Goal: Task Accomplishment & Management: Complete application form

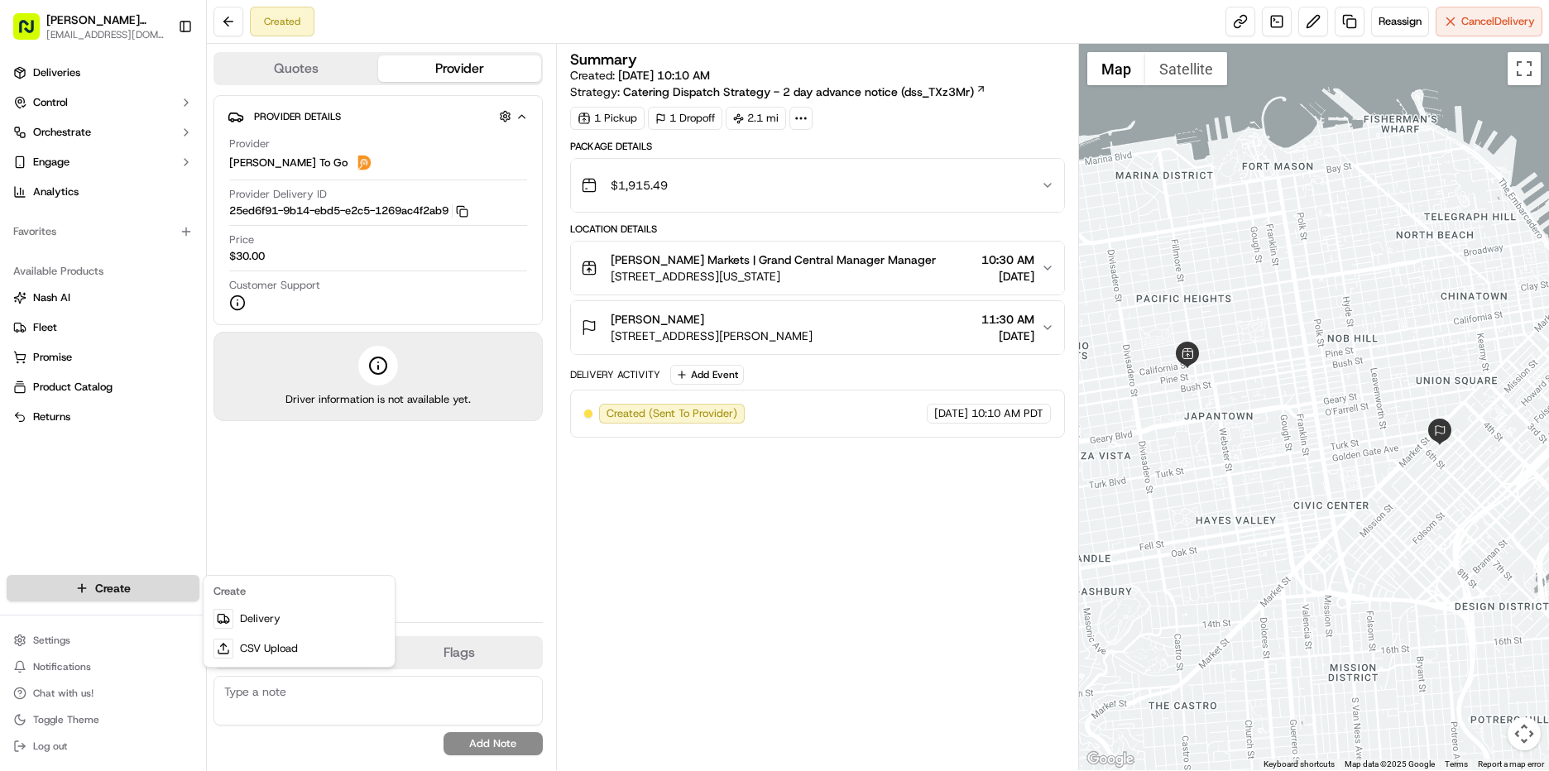
click at [79, 582] on html "[PERSON_NAME] Markets [EMAIL_ADDRESS][DOMAIN_NAME] Toggle Sidebar Deliveries Co…" at bounding box center [774, 385] width 1549 height 771
click at [248, 615] on link "Delivery" at bounding box center [299, 619] width 185 height 30
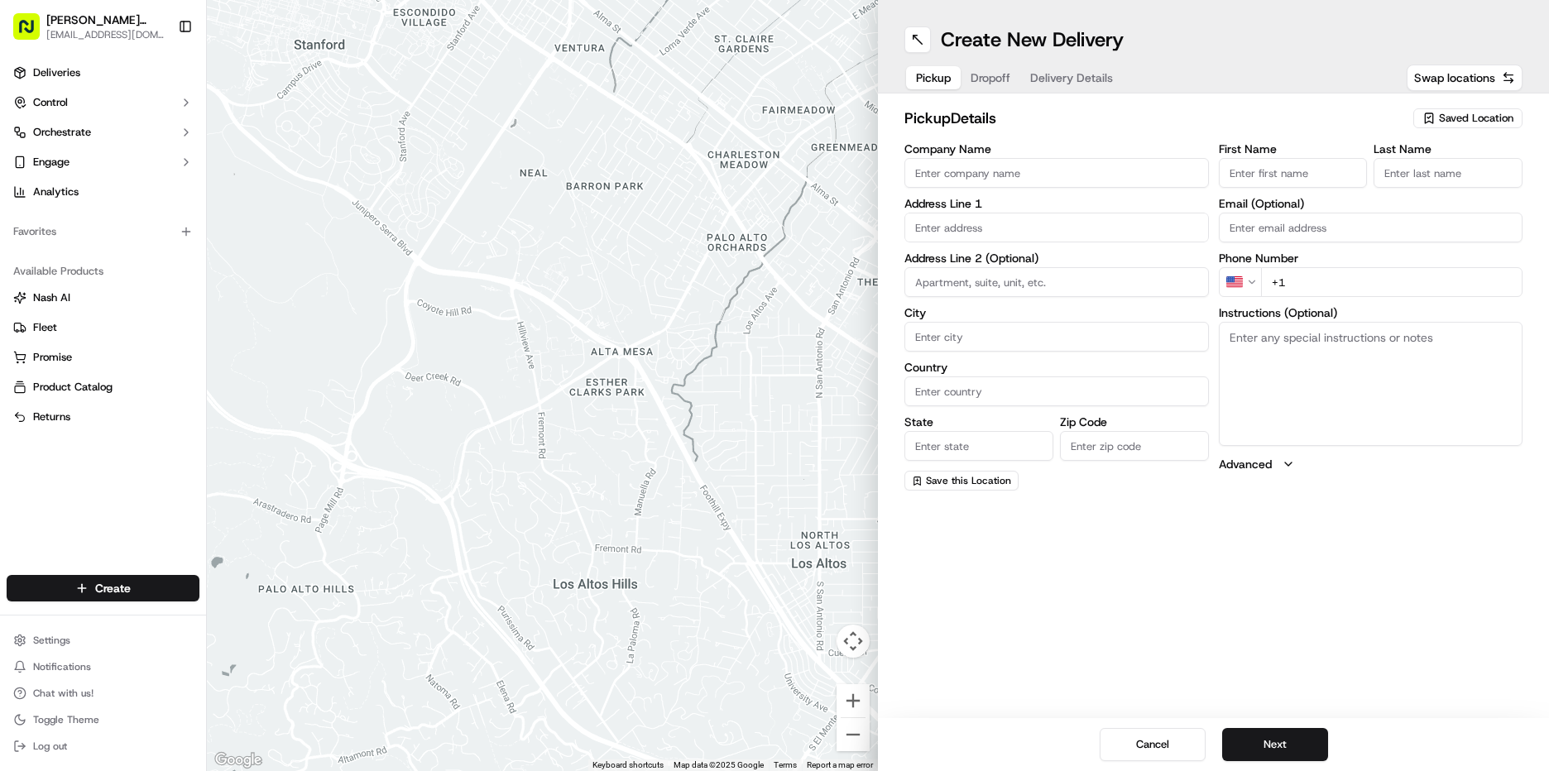
click at [1474, 116] on span "Saved Location" at bounding box center [1476, 118] width 74 height 15
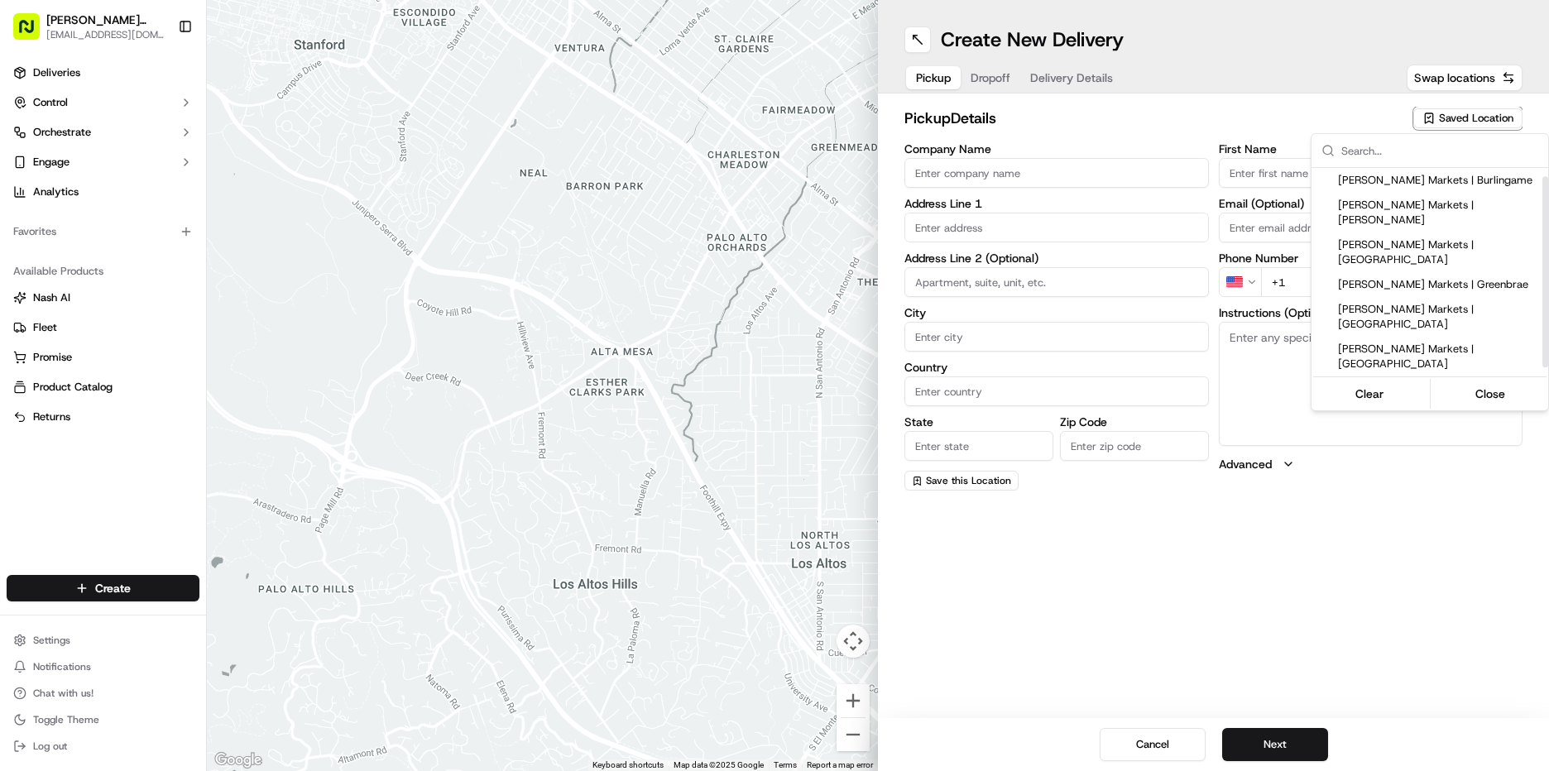
scroll to position [17, 0]
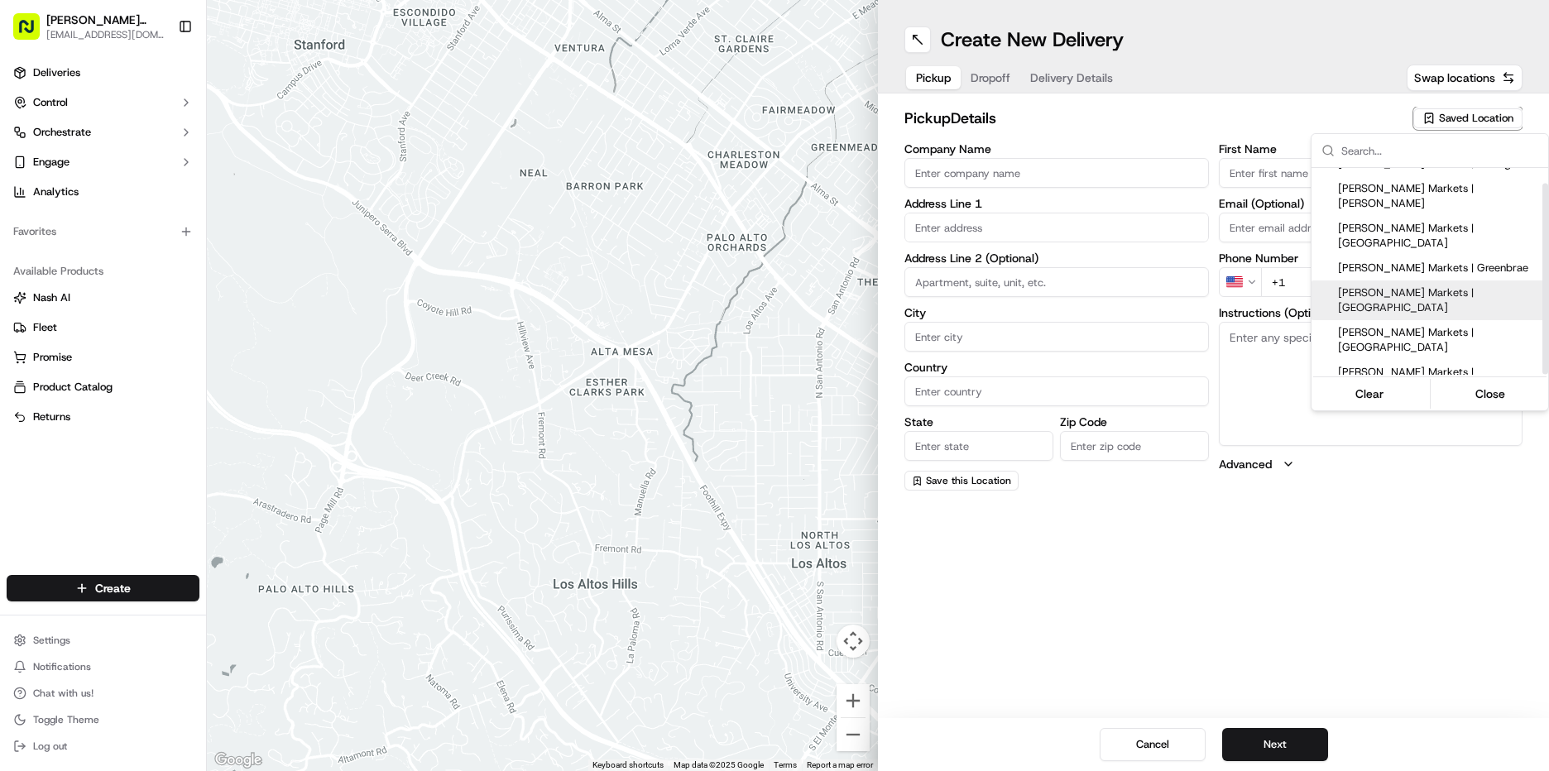
click at [1443, 280] on div "[PERSON_NAME] Markets | [GEOGRAPHIC_DATA]" at bounding box center [1429, 300] width 237 height 40
type input "[PERSON_NAME] Markets | [GEOGRAPHIC_DATA]"
type input "[STREET_ADDRESS][US_STATE]"
type input "[GEOGRAPHIC_DATA]"
type input "US"
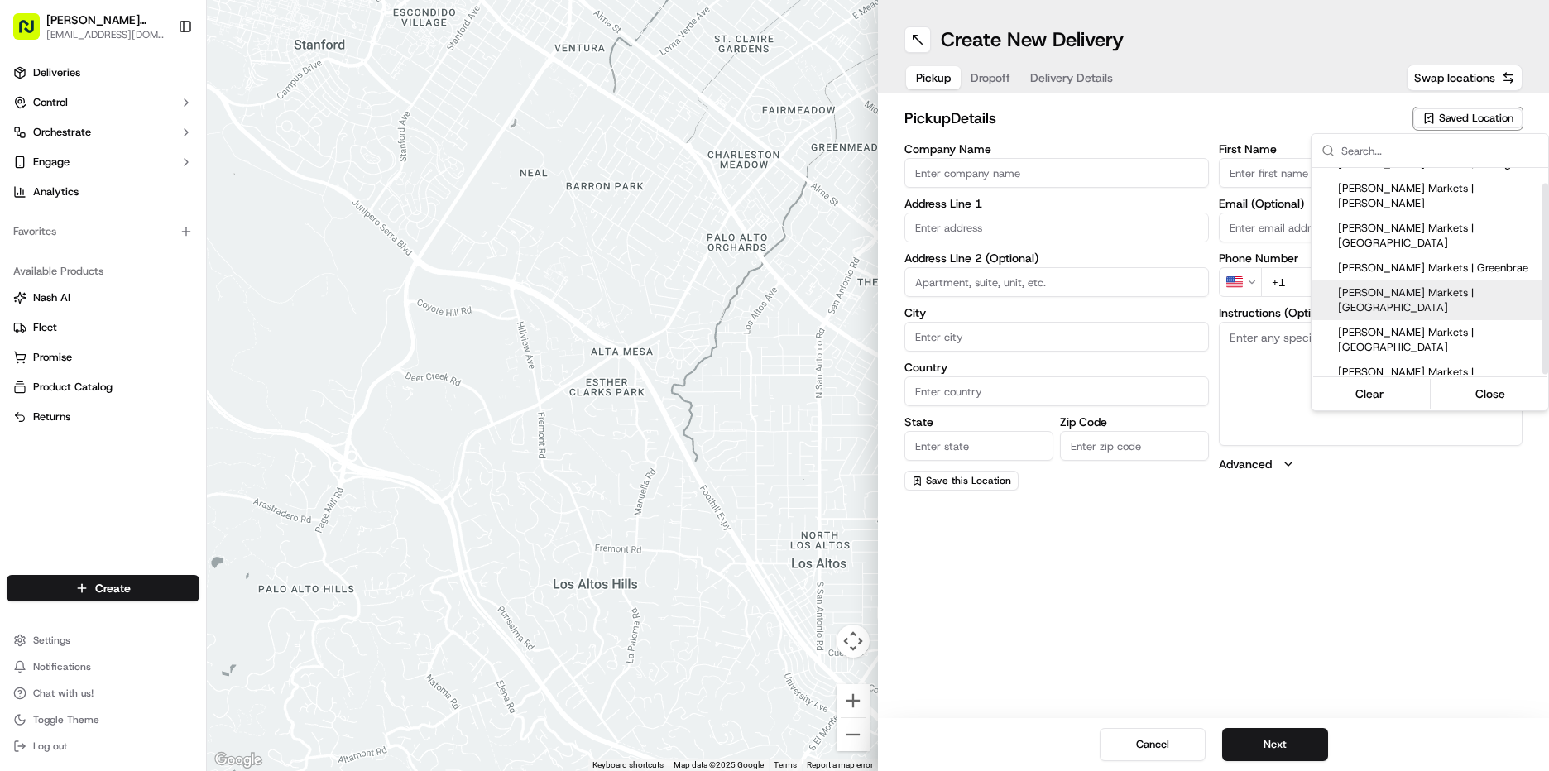
type input "CA"
type input "94306"
type input "Manager"
type input "[EMAIL_ADDRESS][DOMAIN_NAME]"
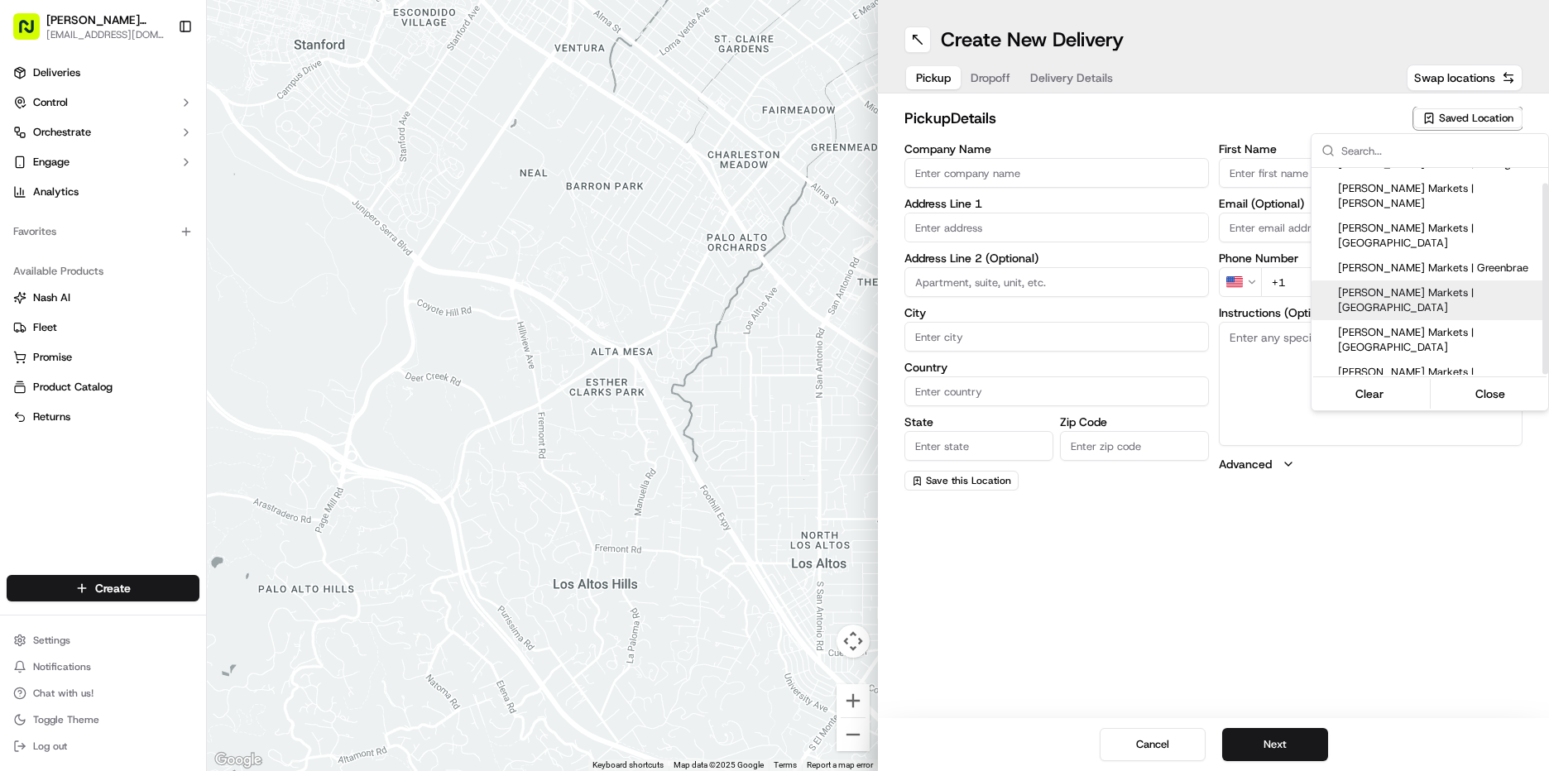
type input "[PHONE_NUMBER]"
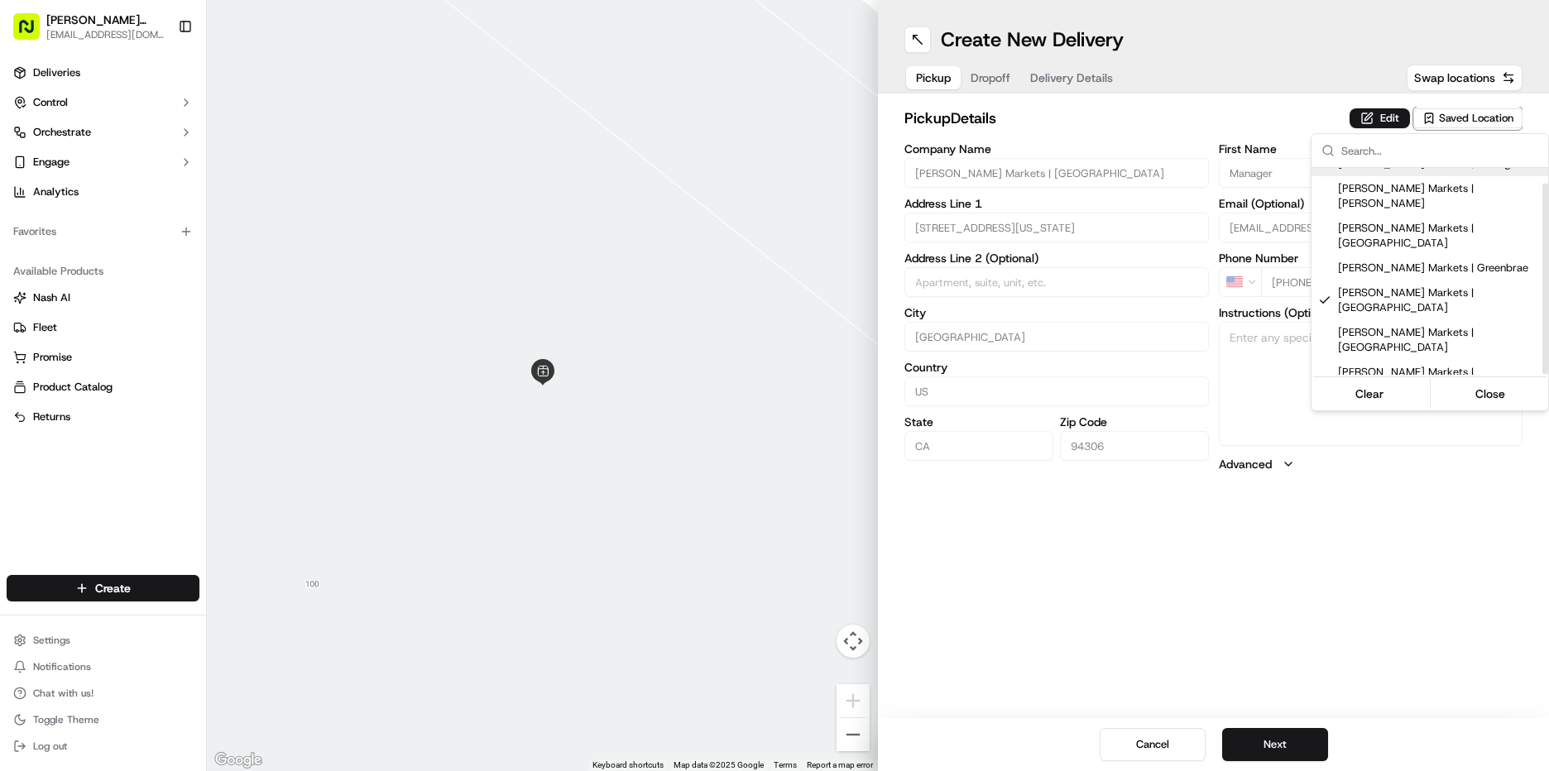
click at [1387, 117] on html "[PERSON_NAME] Markets [EMAIL_ADDRESS][DOMAIN_NAME] Toggle Sidebar Deliveries Co…" at bounding box center [774, 385] width 1549 height 771
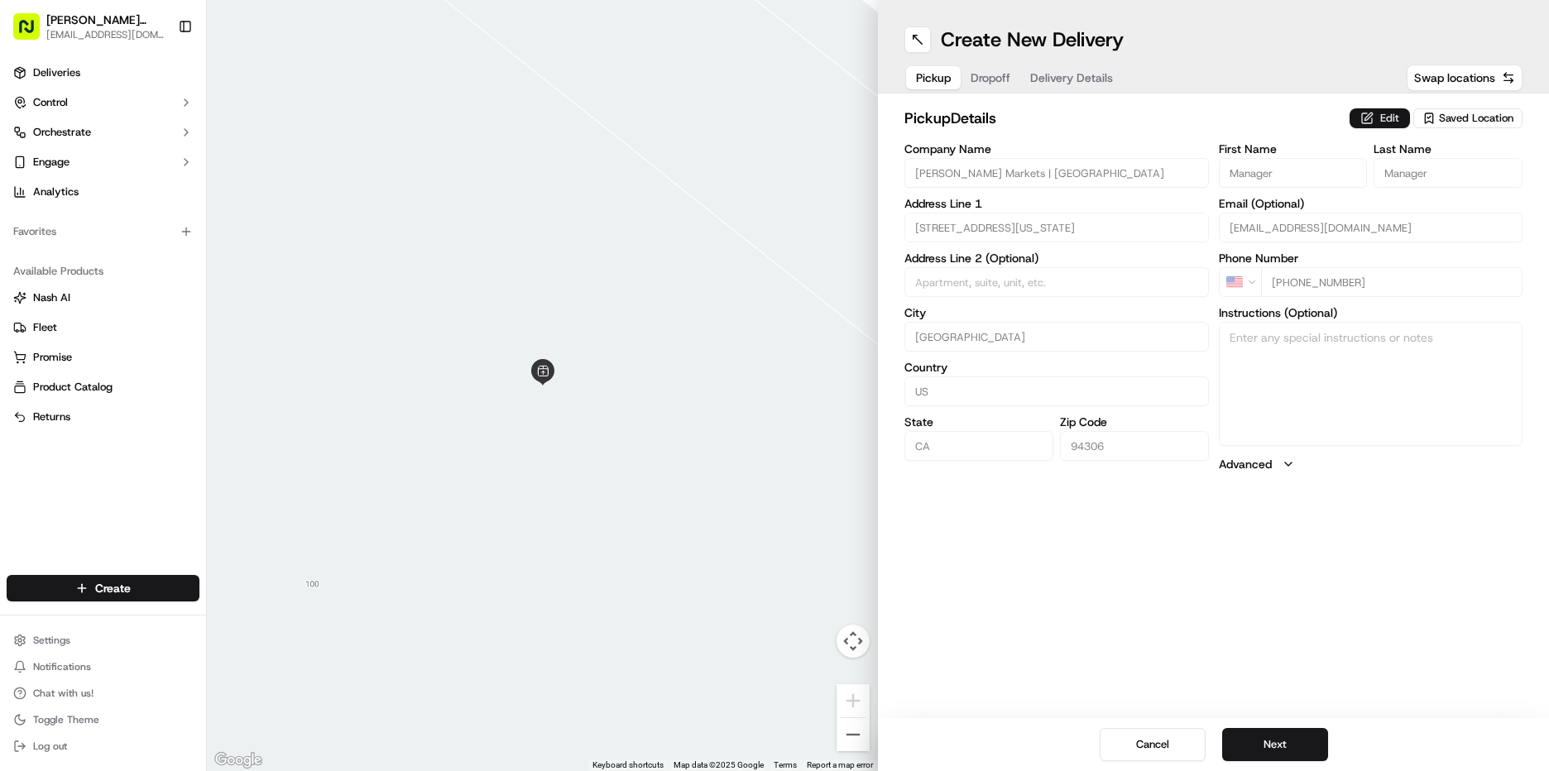
click at [1373, 124] on button "Edit" at bounding box center [1379, 118] width 60 height 20
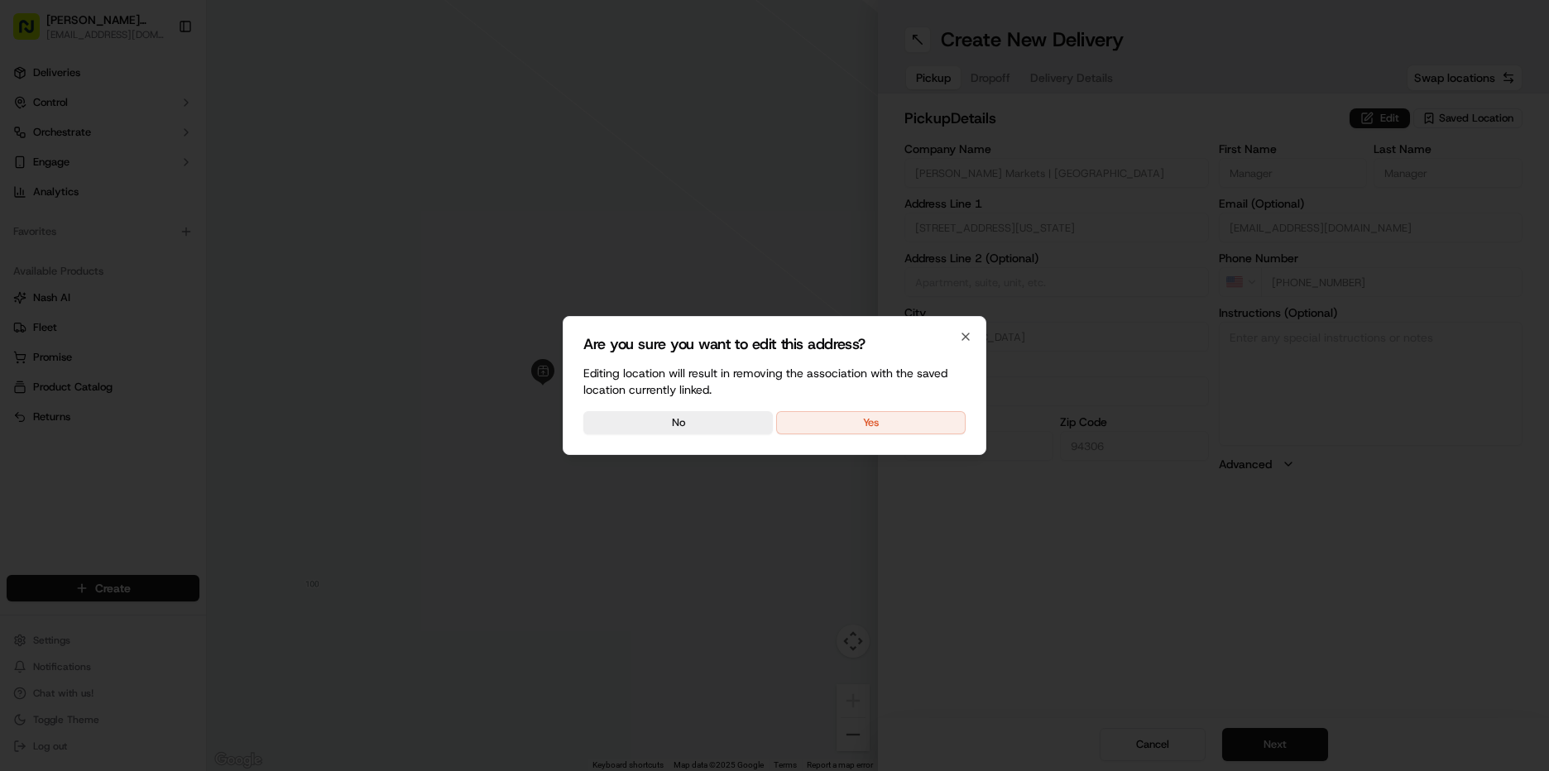
click at [725, 436] on div "Are you sure you want to edit this address? Editing location will result in rem…" at bounding box center [775, 385] width 424 height 139
click at [722, 420] on button "No" at bounding box center [677, 422] width 189 height 23
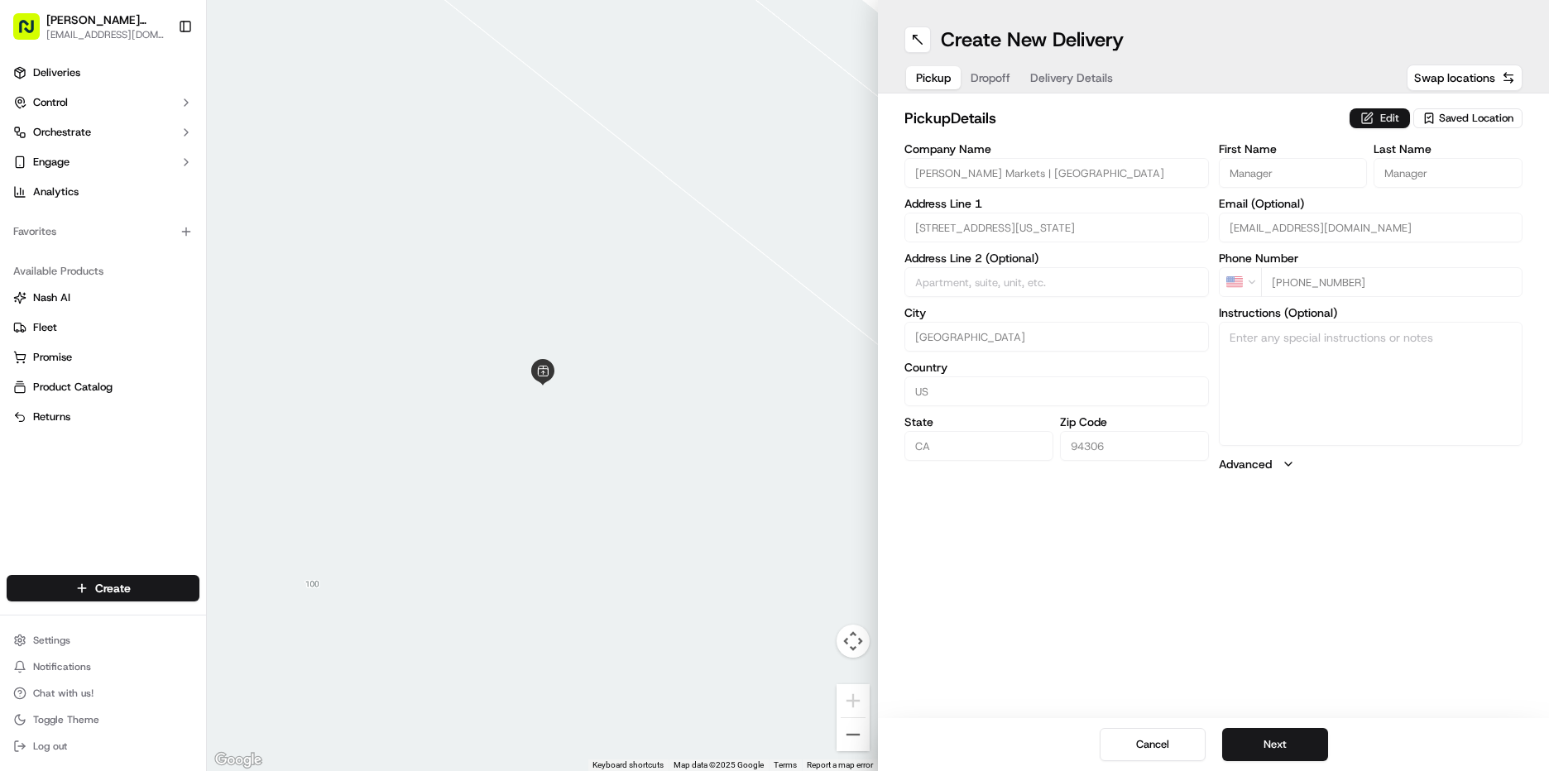
click at [1375, 114] on button "Edit" at bounding box center [1379, 118] width 60 height 20
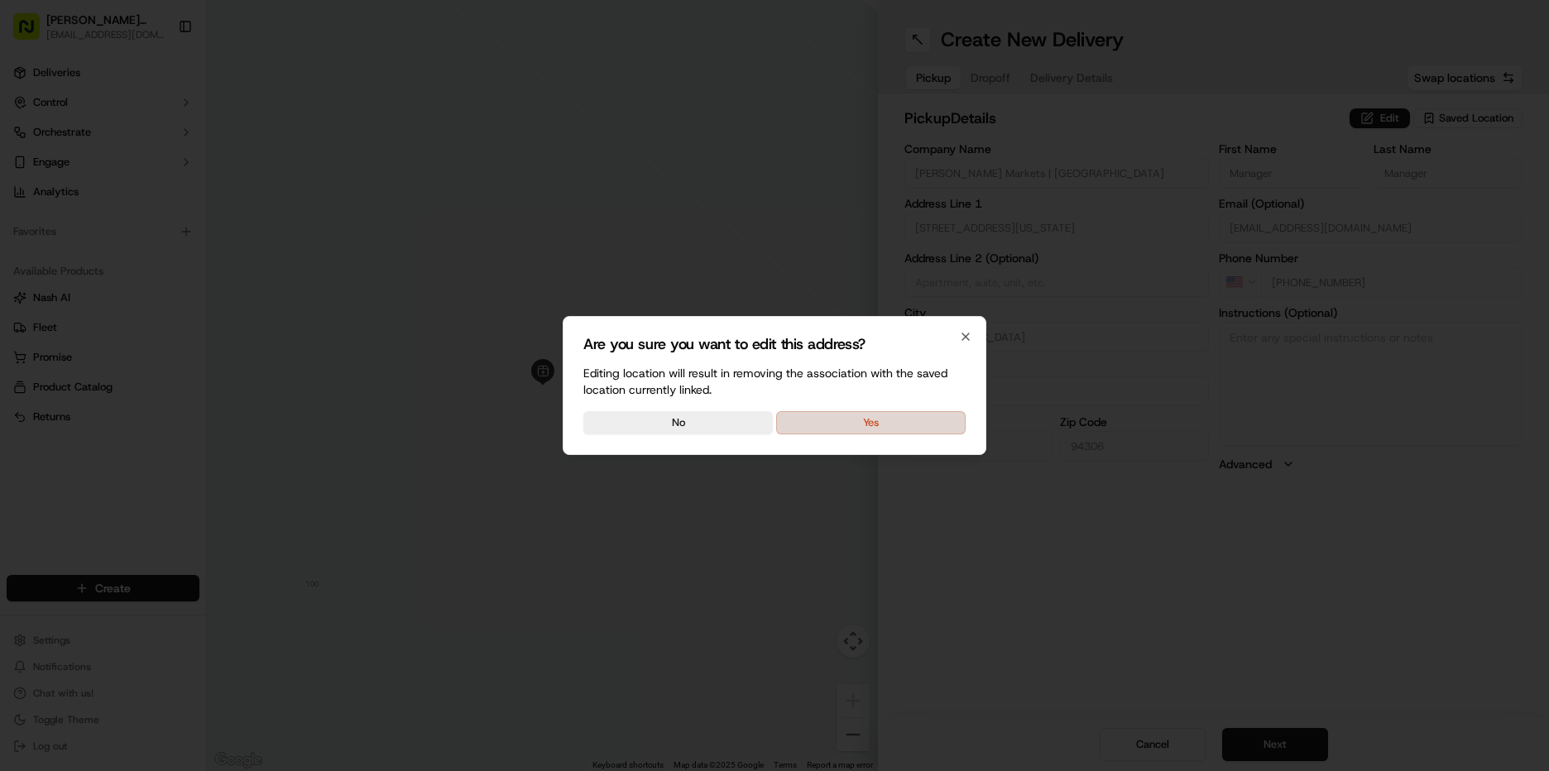
click at [928, 424] on button "Yes" at bounding box center [870, 422] width 189 height 23
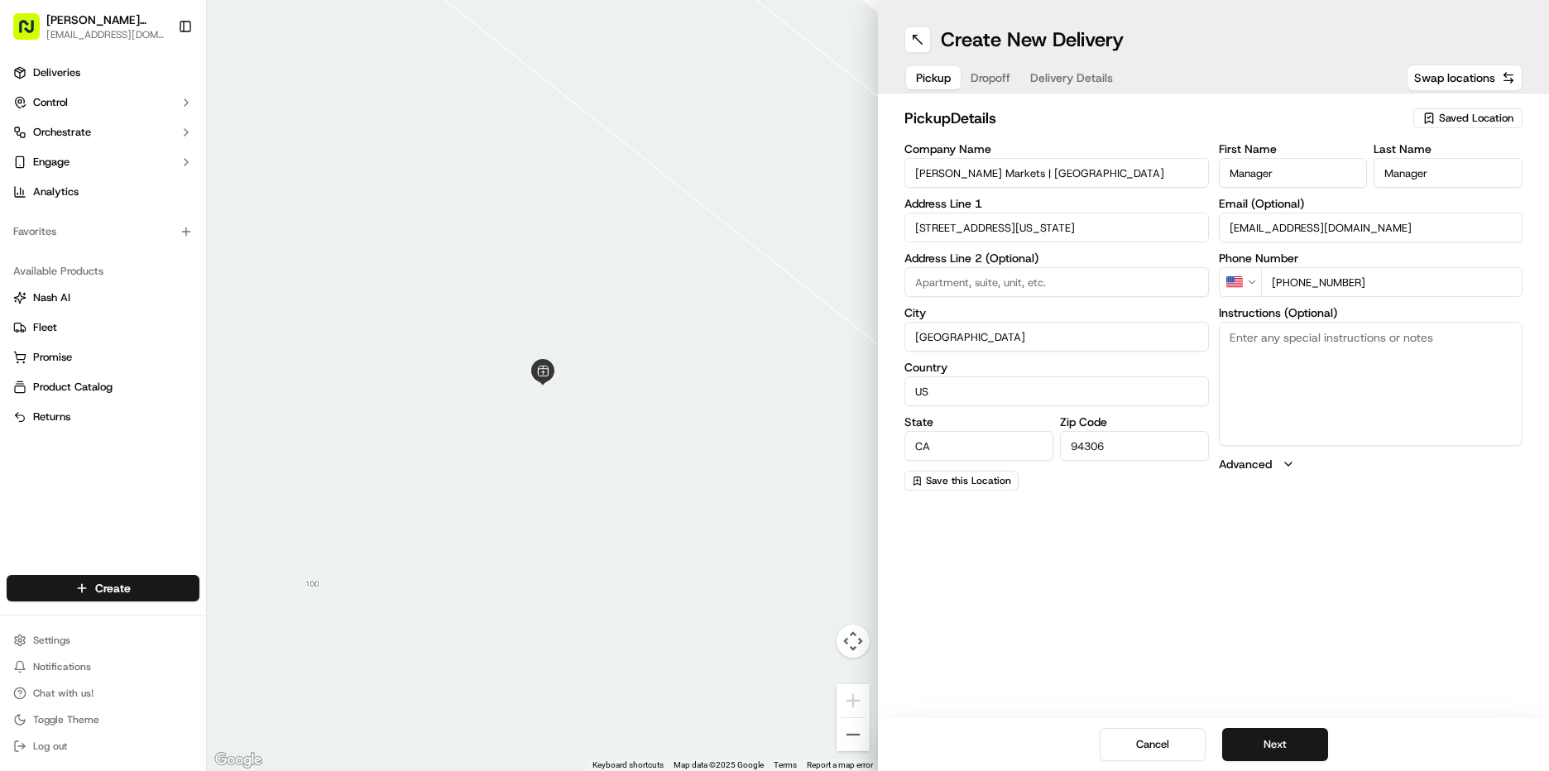
click at [1461, 113] on span "Saved Location" at bounding box center [1476, 118] width 74 height 15
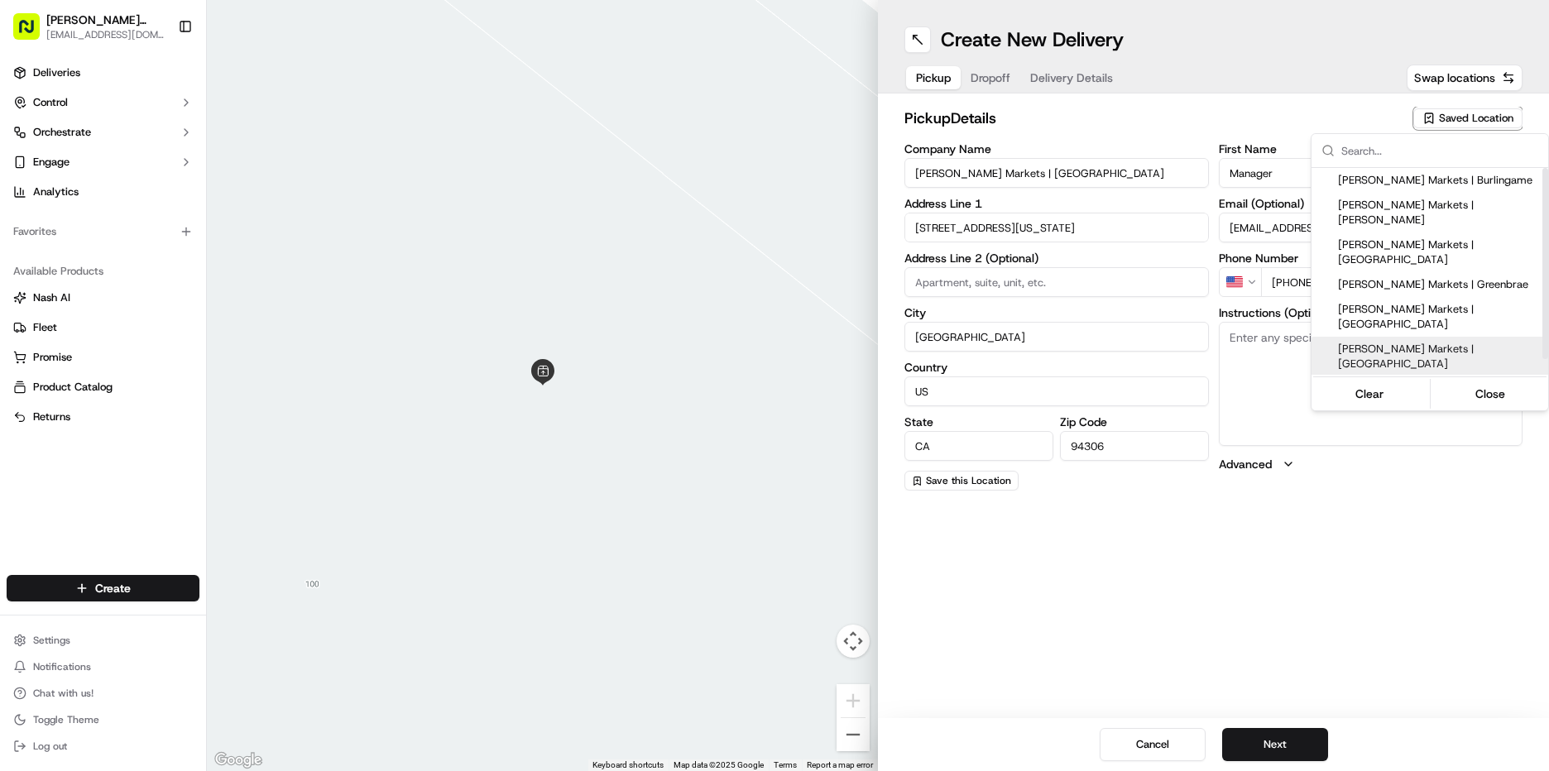
click at [1384, 342] on span "[PERSON_NAME] Markets | [GEOGRAPHIC_DATA]" at bounding box center [1440, 357] width 204 height 30
type input "[PERSON_NAME] Markets | [GEOGRAPHIC_DATA]"
type input "[GEOGRAPHIC_DATA]"
type input "San Bruno"
type input "94066"
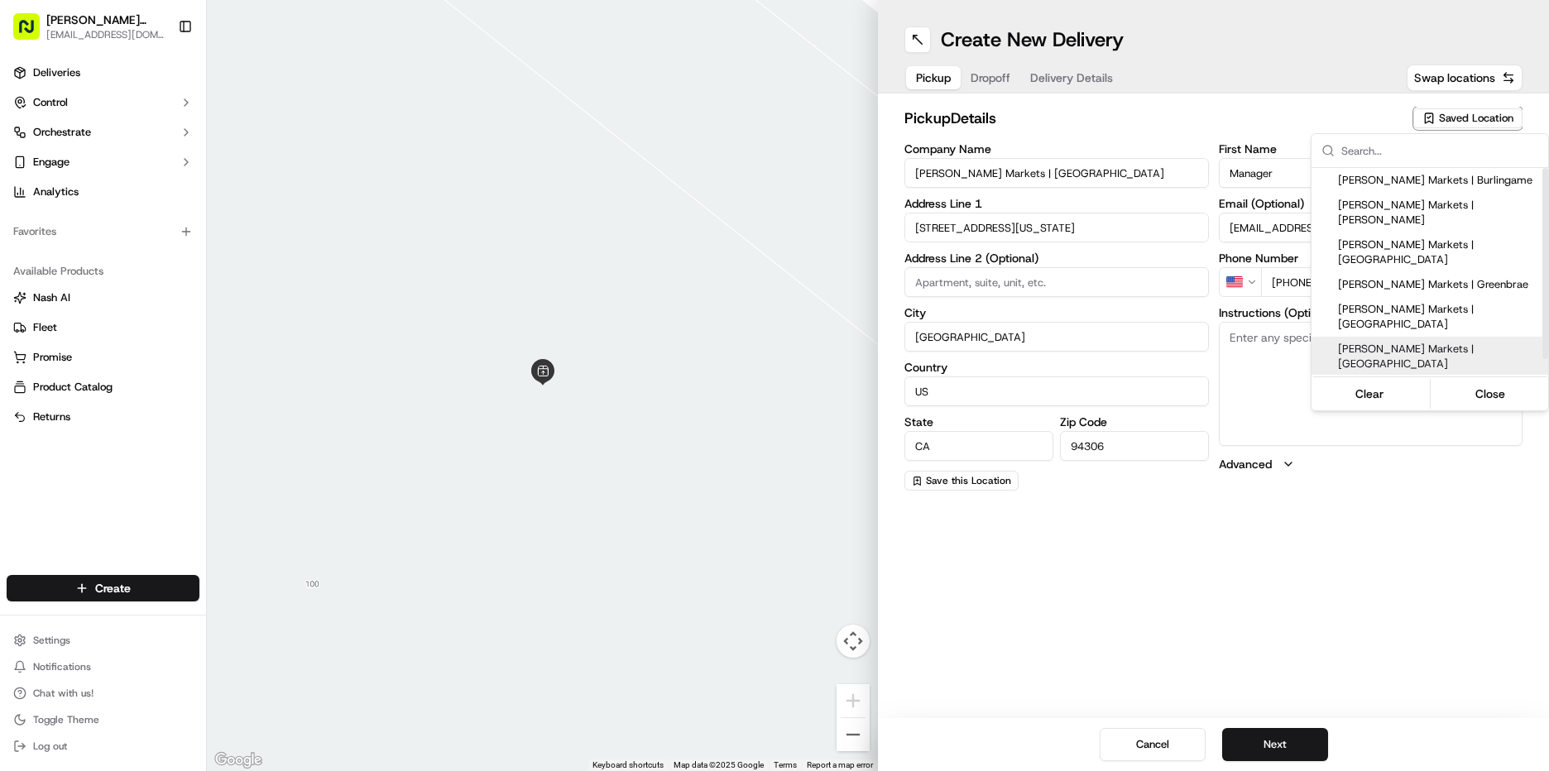
type input "[PHONE_NUMBER]"
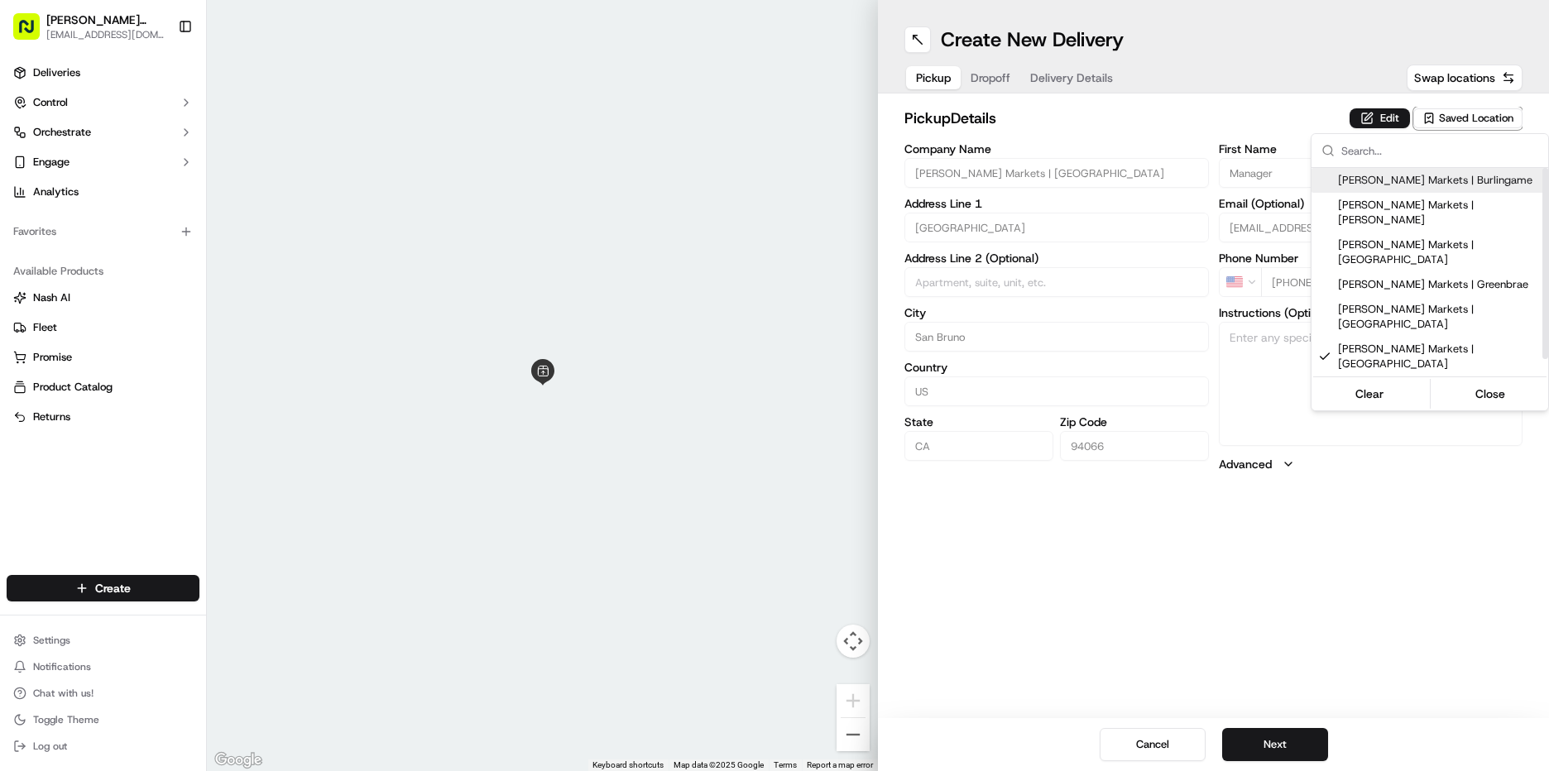
click at [1397, 121] on html "[PERSON_NAME] Markets [EMAIL_ADDRESS][DOMAIN_NAME] Toggle Sidebar Deliveries Co…" at bounding box center [774, 385] width 1549 height 771
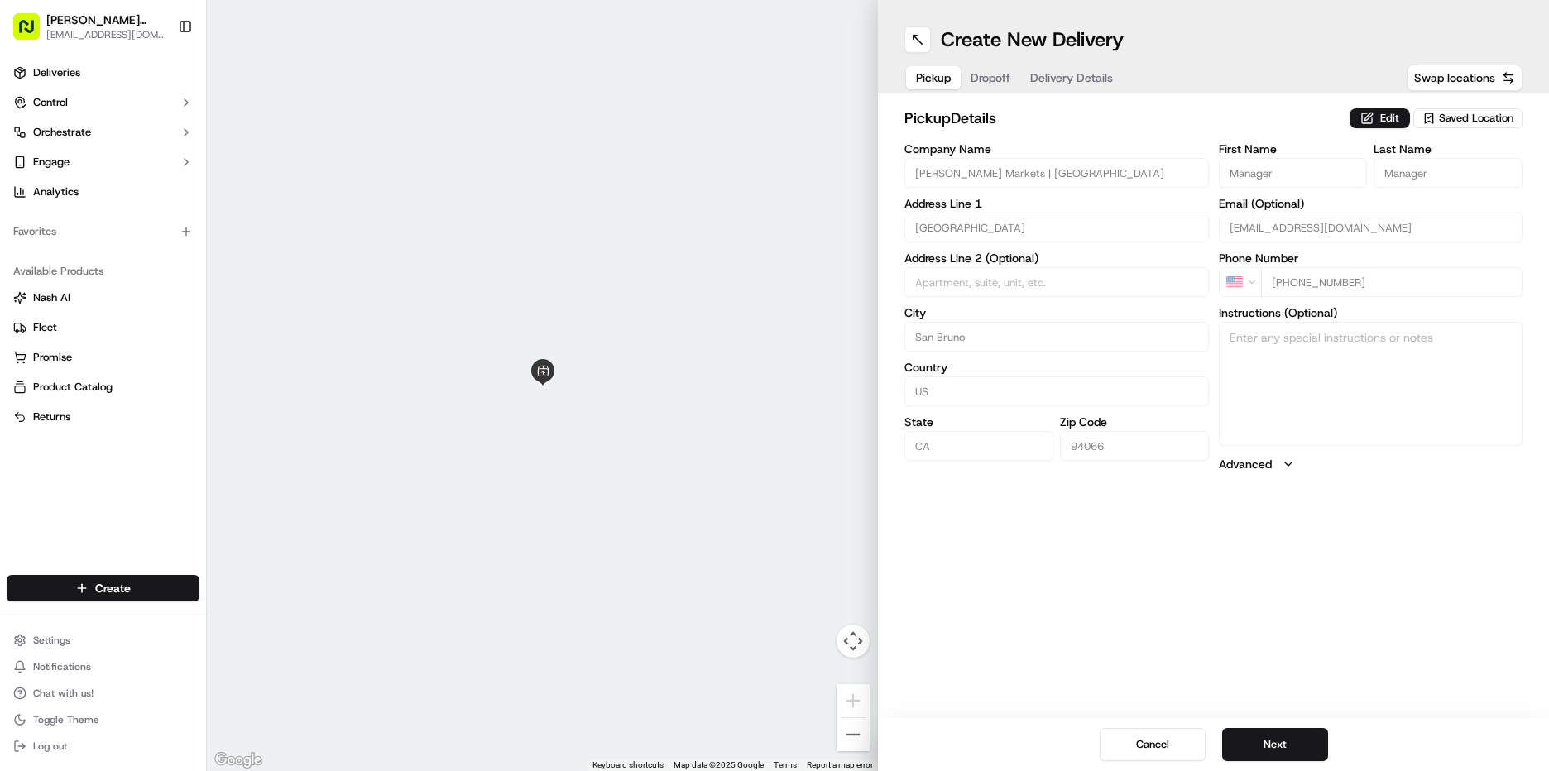
click at [1397, 121] on button "Edit" at bounding box center [1379, 118] width 60 height 20
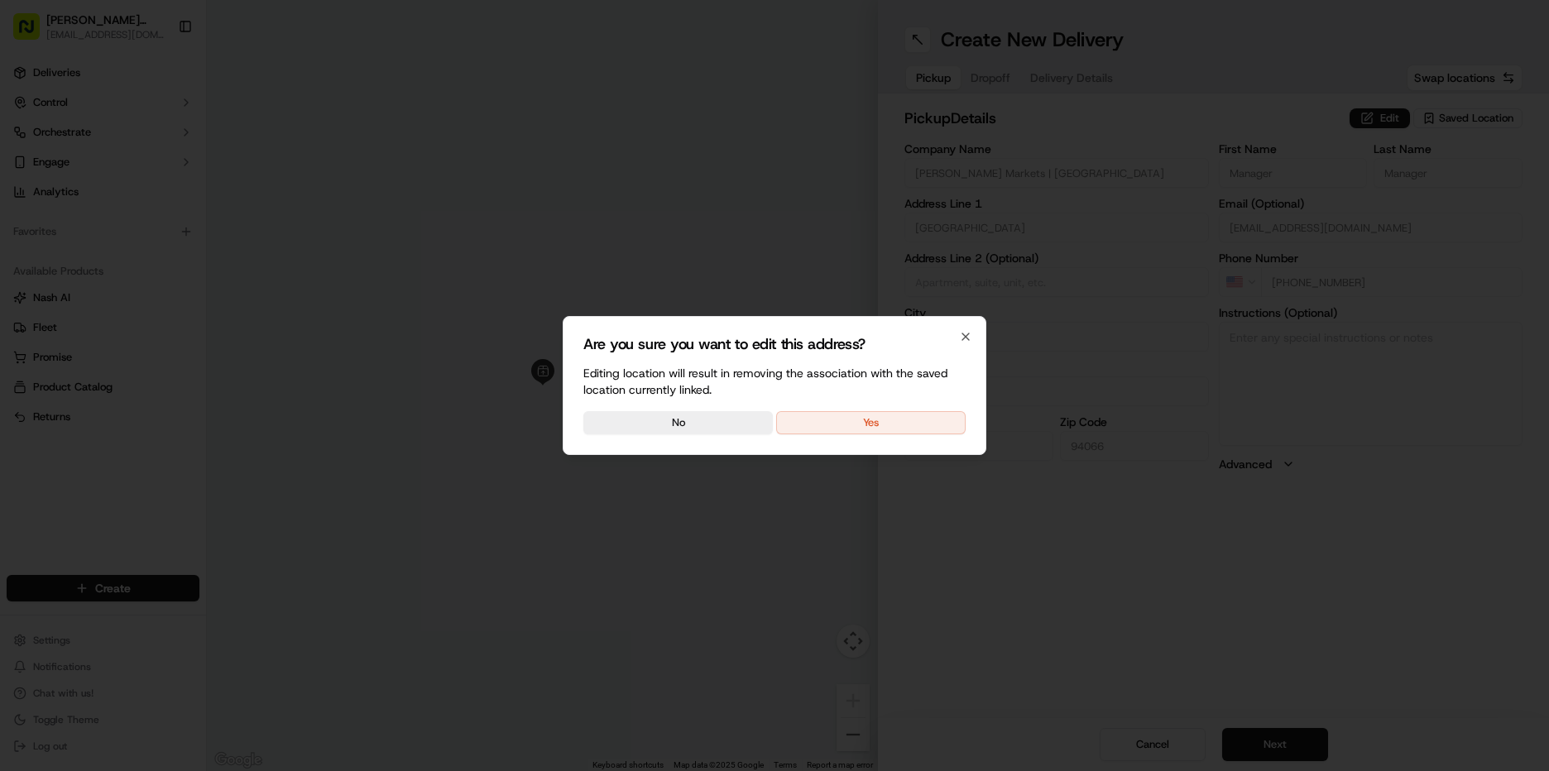
click at [807, 410] on div "Are you sure you want to edit this address? Editing location will result in rem…" at bounding box center [775, 385] width 424 height 139
click at [810, 432] on button "Yes" at bounding box center [870, 422] width 189 height 23
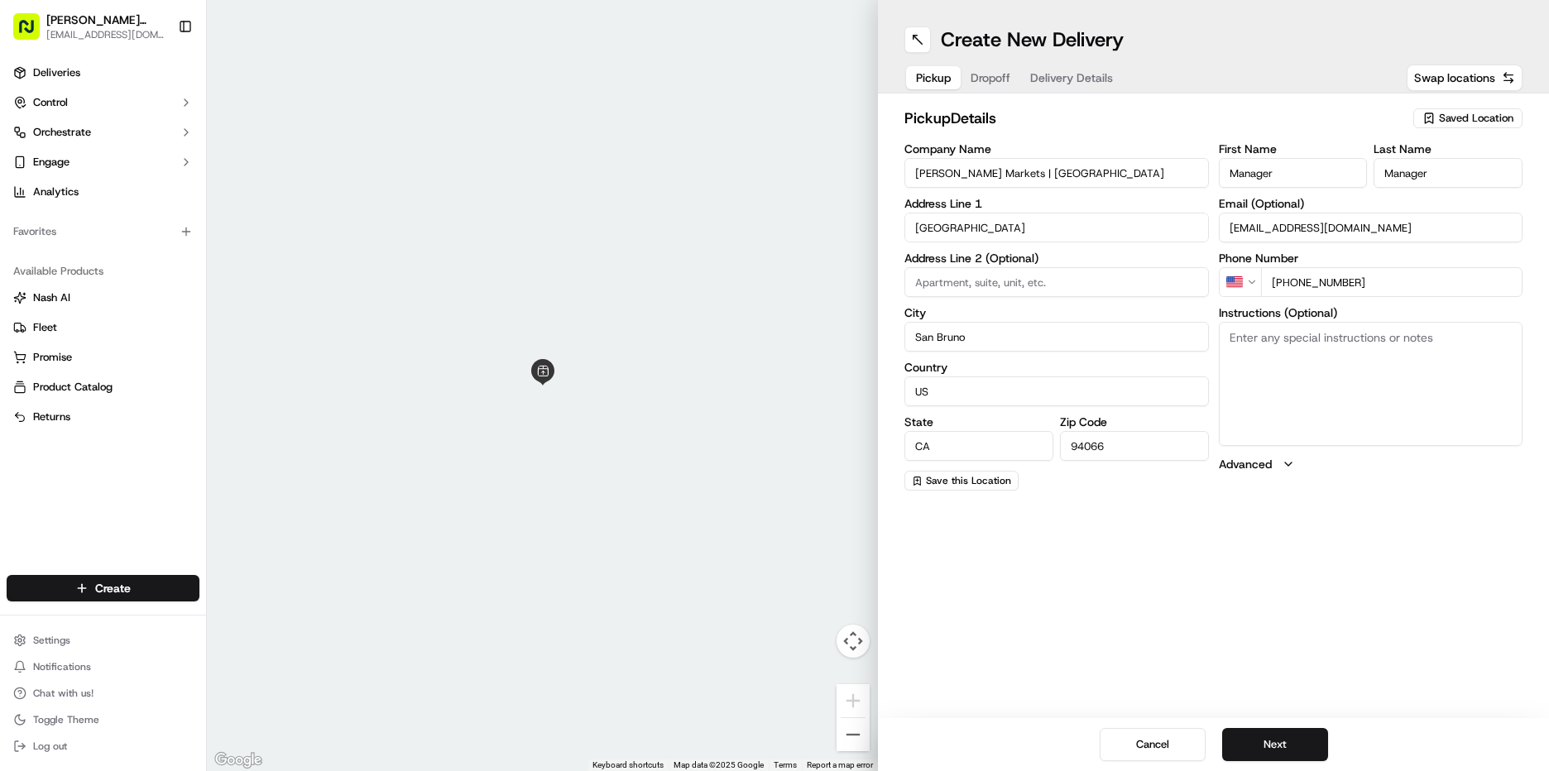
click at [1287, 380] on textarea "Instructions (Optional)" at bounding box center [1371, 384] width 304 height 124
type textarea "go to deli order #521 [PERSON_NAME]"
click at [1277, 747] on button "Next" at bounding box center [1275, 744] width 106 height 33
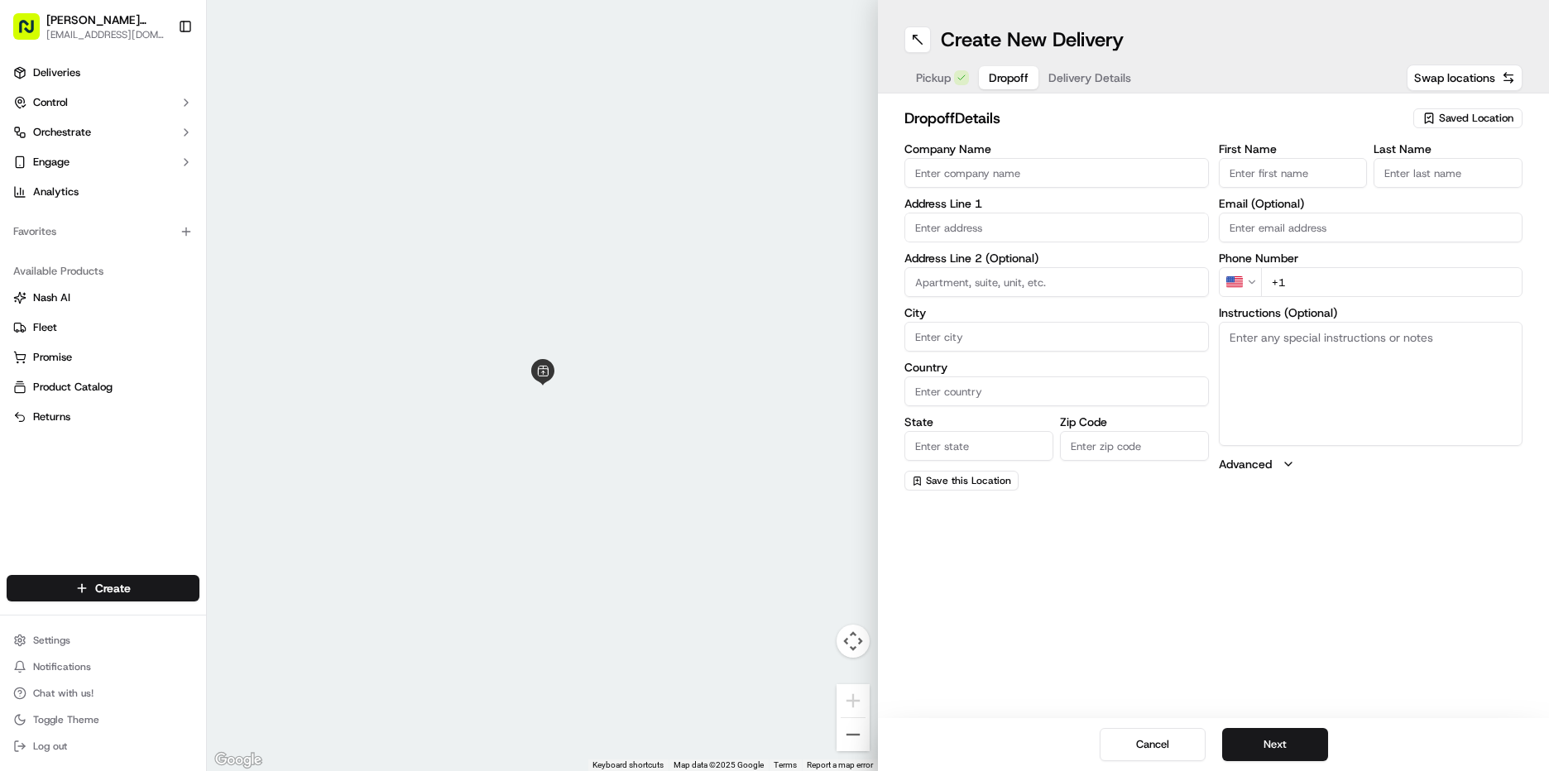
click at [1310, 176] on input "First Name" at bounding box center [1293, 173] width 149 height 30
type input "[PERSON_NAME]"
click at [1395, 174] on input "Lever" at bounding box center [1447, 173] width 149 height 30
type input "Leaver"
click at [1314, 290] on input "+1" at bounding box center [1392, 282] width 262 height 30
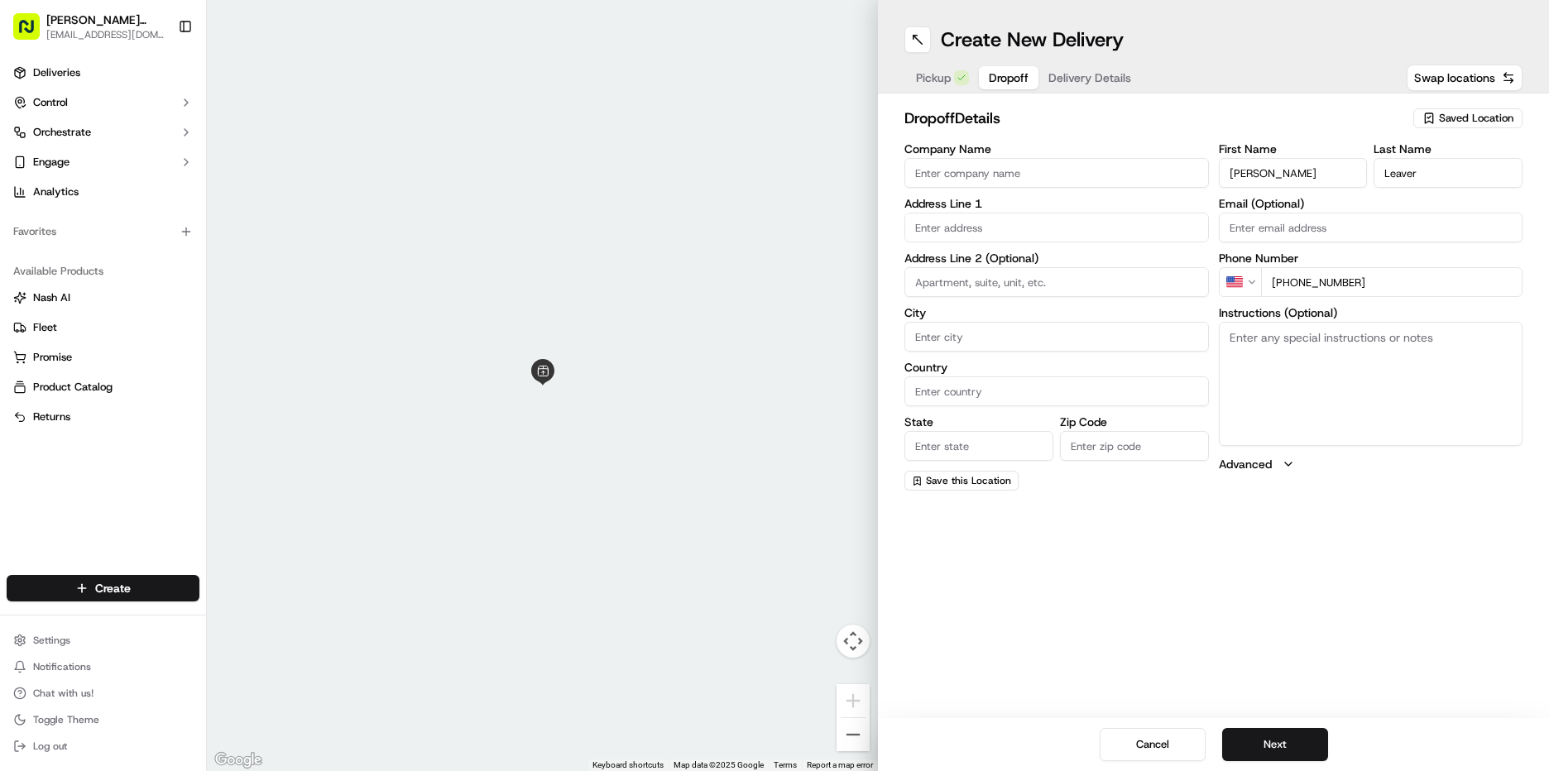
type input "[PHONE_NUMBER]"
click at [1346, 343] on textarea "Instructions (Optional)" at bounding box center [1371, 384] width 304 height 124
click at [1409, 386] on textarea "Instructions (Optional)" at bounding box center [1371, 384] width 304 height 124
paste textarea "Location: [GEOGRAPHIC_DATA] in [GEOGRAPHIC_DATA]. Deliver to 2nd Floor - Commun…"
type textarea "Location: [GEOGRAPHIC_DATA] in [GEOGRAPHIC_DATA]. Deliver to 2nd Floor - Commun…"
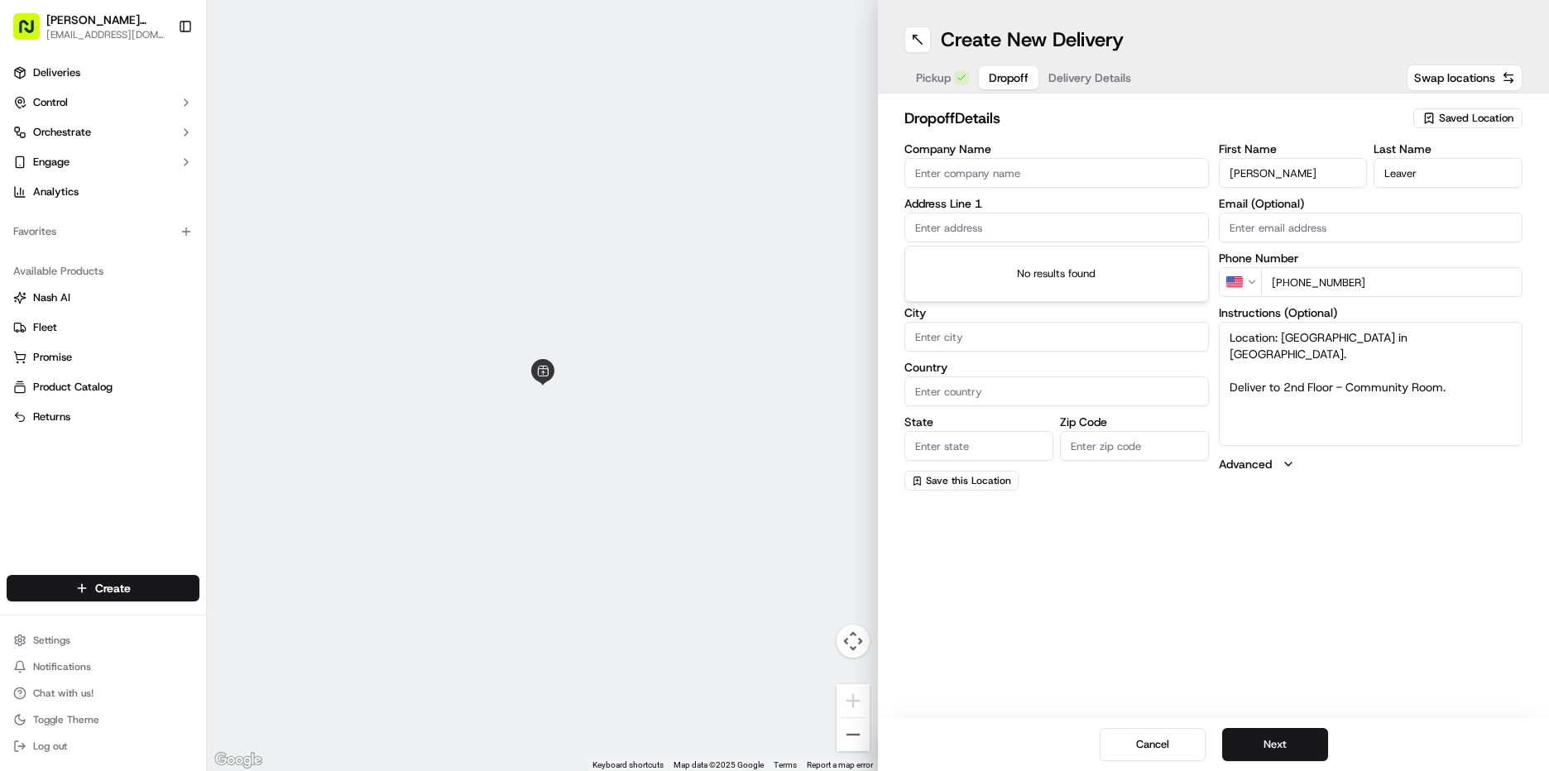
click at [986, 233] on input "text" at bounding box center [1056, 228] width 304 height 30
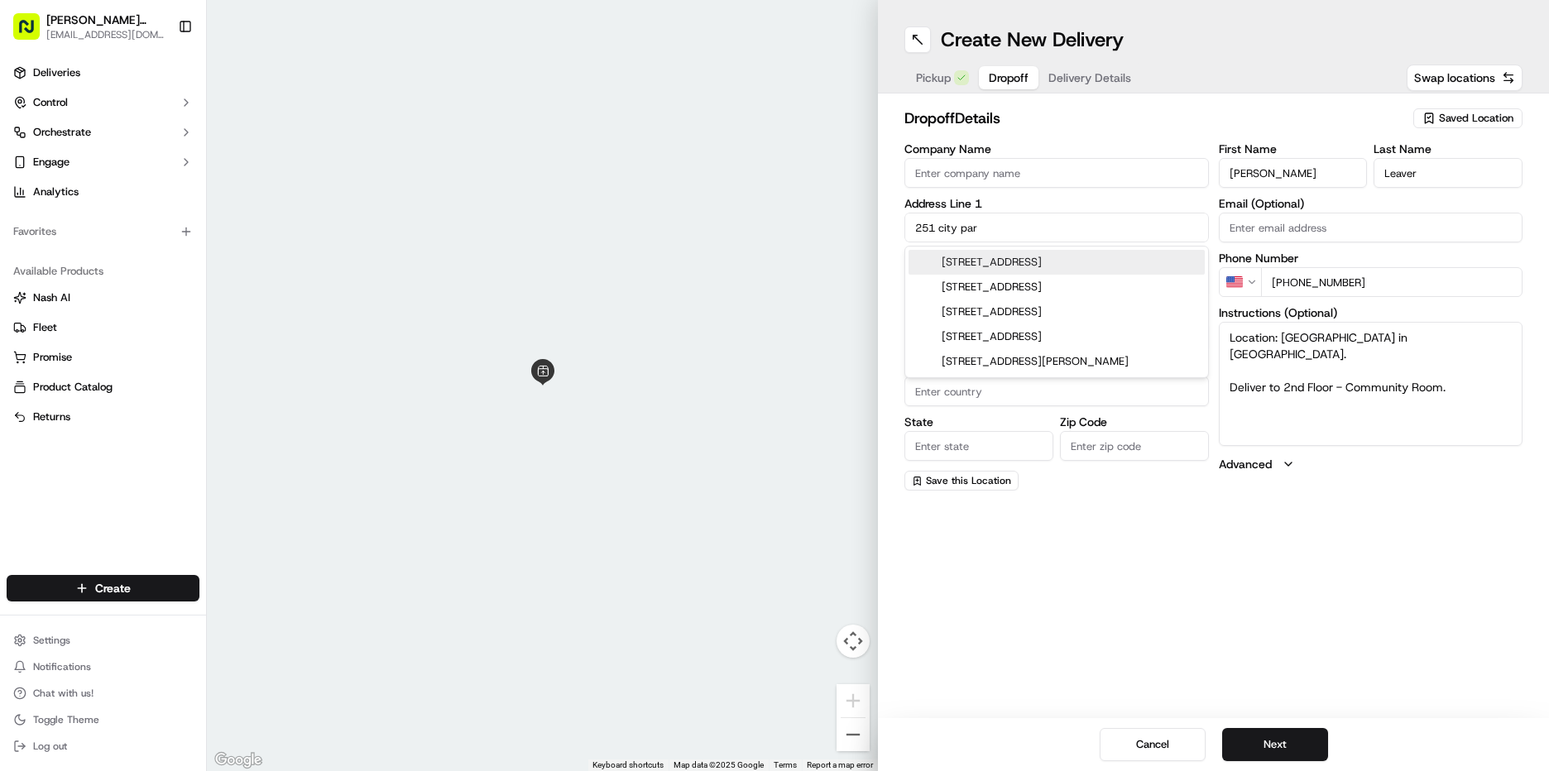
click at [1047, 267] on div "[STREET_ADDRESS]" at bounding box center [1056, 262] width 296 height 25
type input "[STREET_ADDRESS]"
type input "San Bruno"
type input "[GEOGRAPHIC_DATA]"
type input "CA"
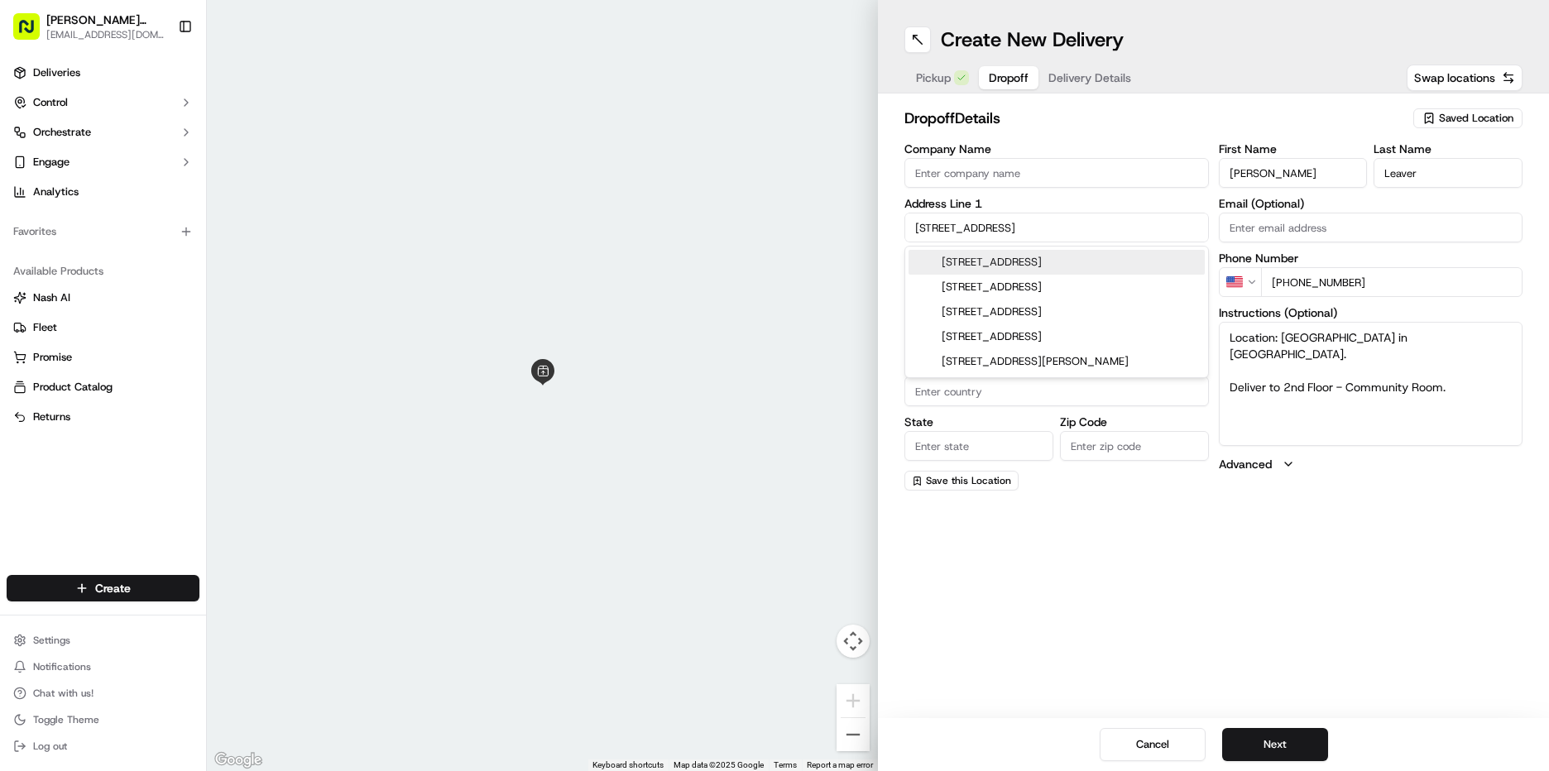
type input "94066"
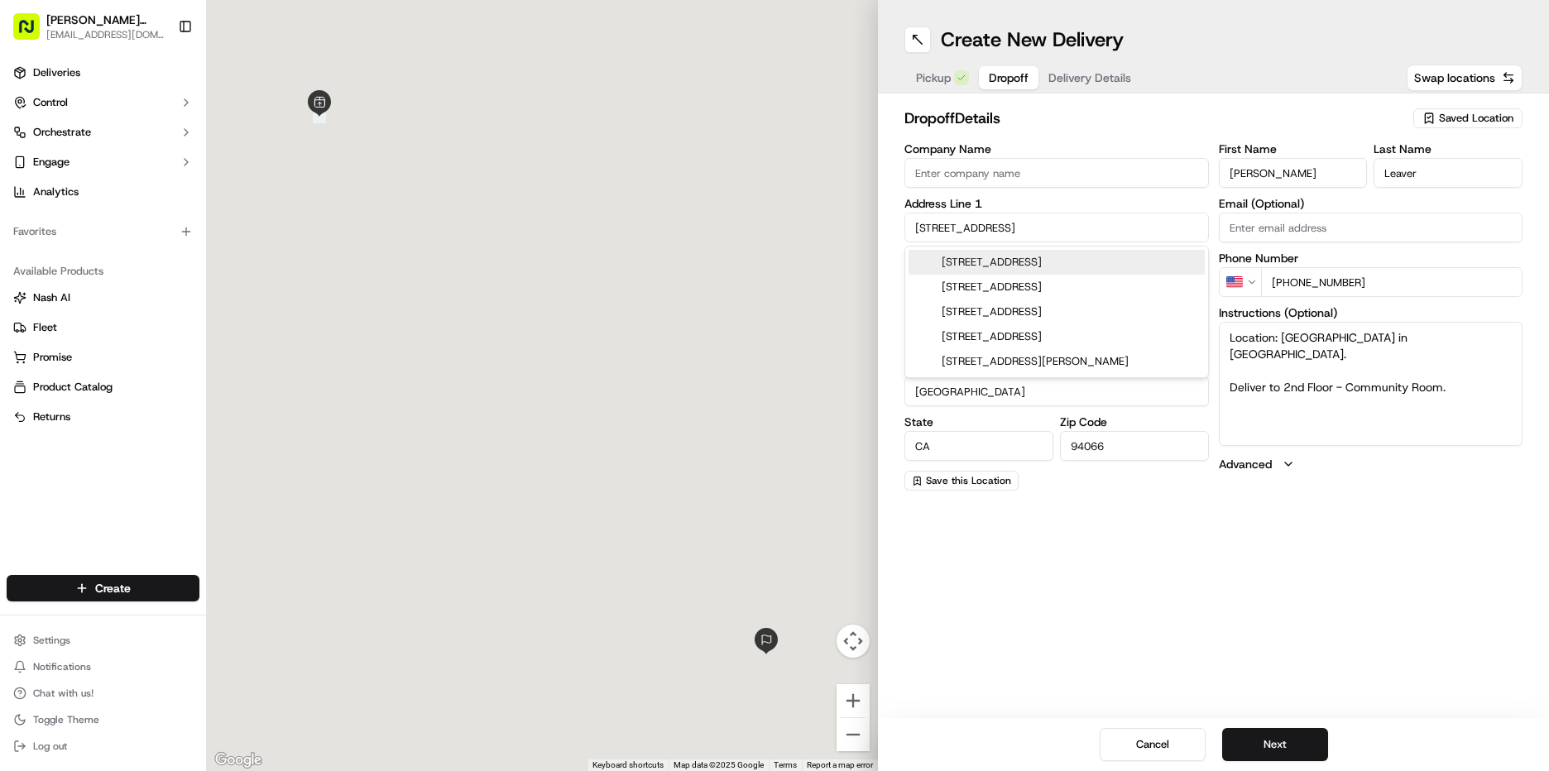
type input "[STREET_ADDRESS]"
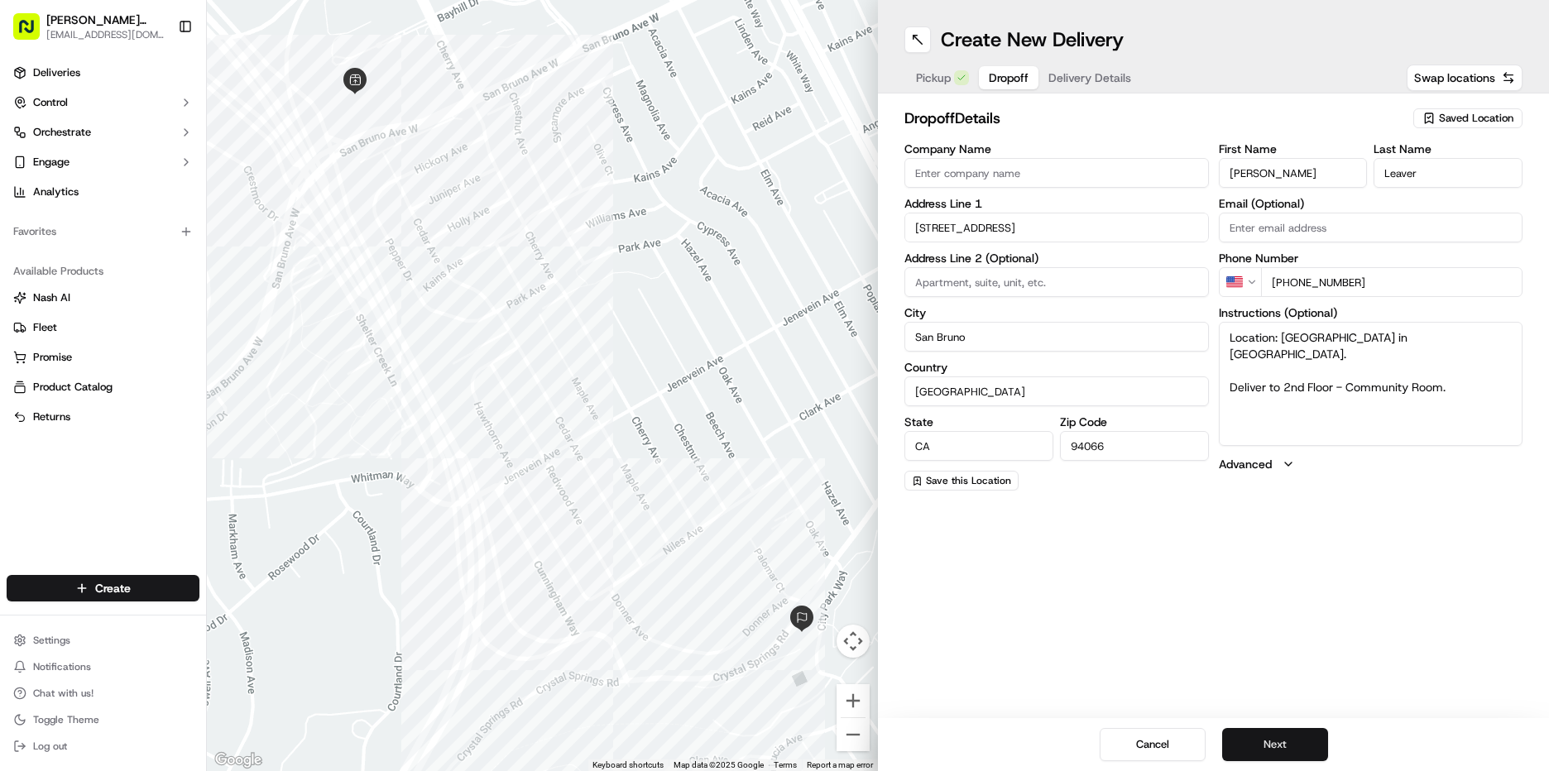
click at [1281, 736] on button "Next" at bounding box center [1275, 744] width 106 height 33
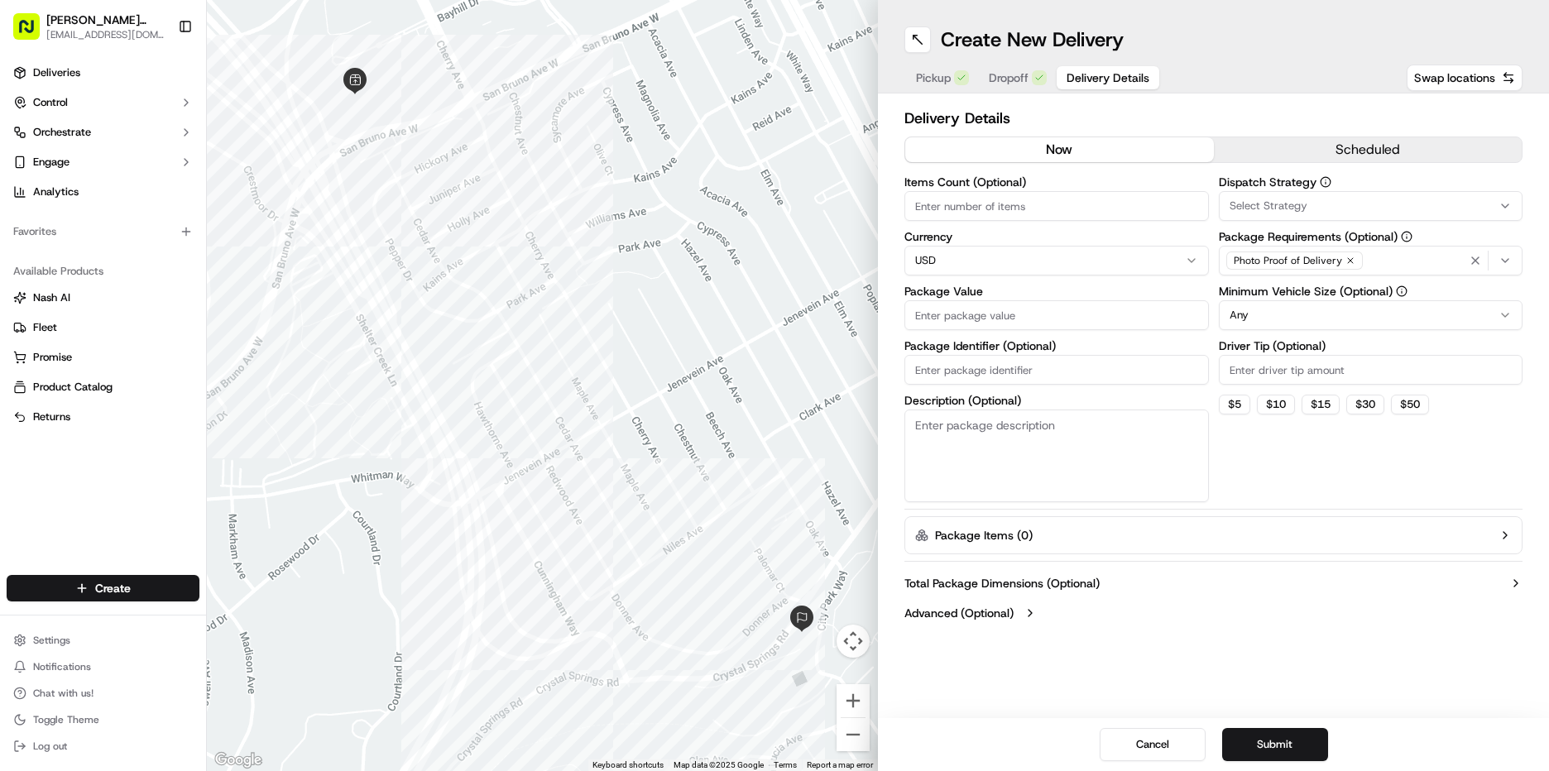
click at [1332, 152] on button "scheduled" at bounding box center [1368, 149] width 309 height 25
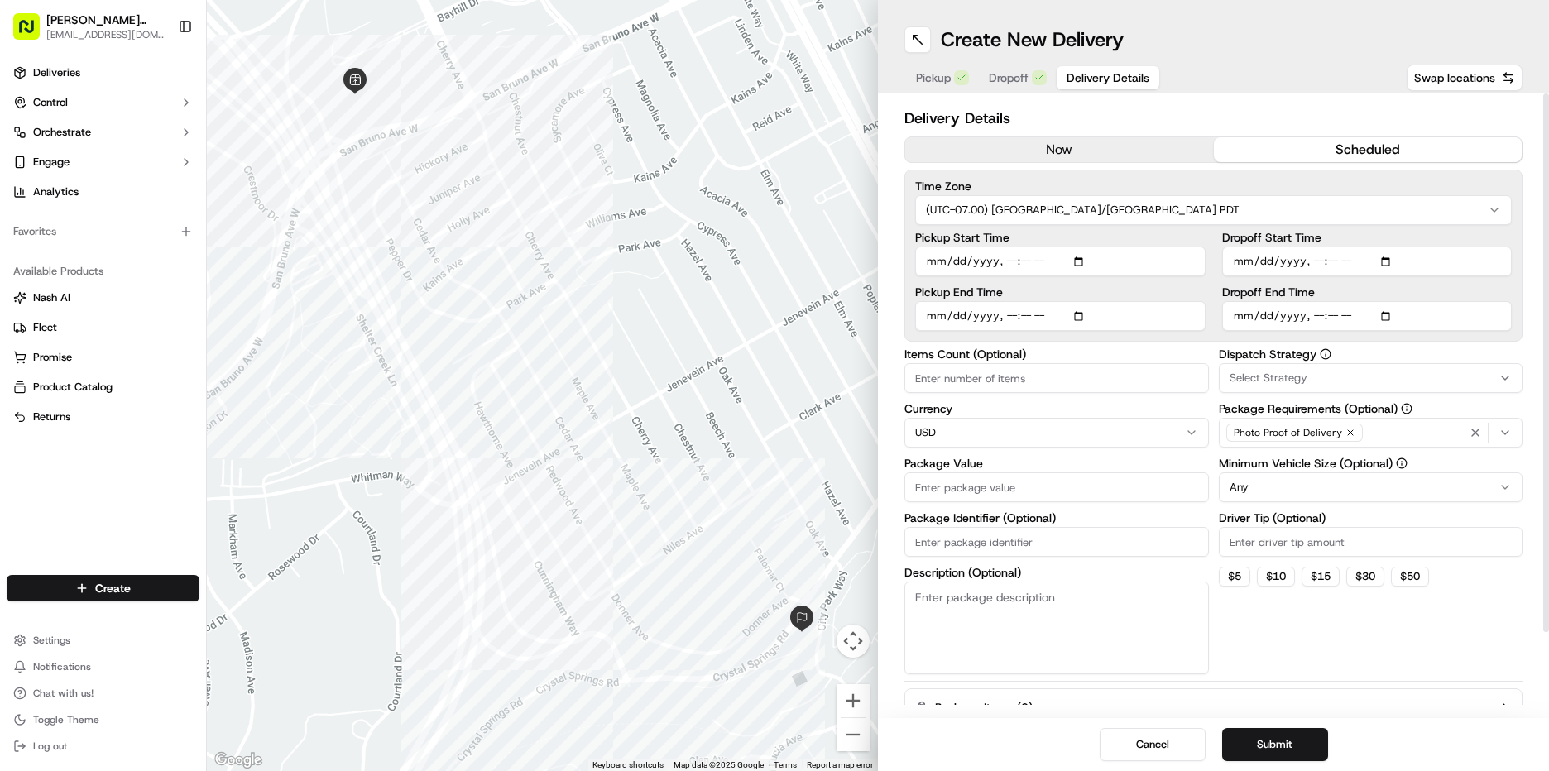
click at [940, 261] on input "Pickup Start Time" at bounding box center [1060, 262] width 290 height 30
click at [1004, 256] on input "Pickup Start Time" at bounding box center [1060, 262] width 290 height 30
click at [1022, 263] on input "Pickup Start Time" at bounding box center [1060, 262] width 290 height 30
type input "[DATE]T07:40"
click at [937, 313] on input "Pickup End Time" at bounding box center [1060, 316] width 290 height 30
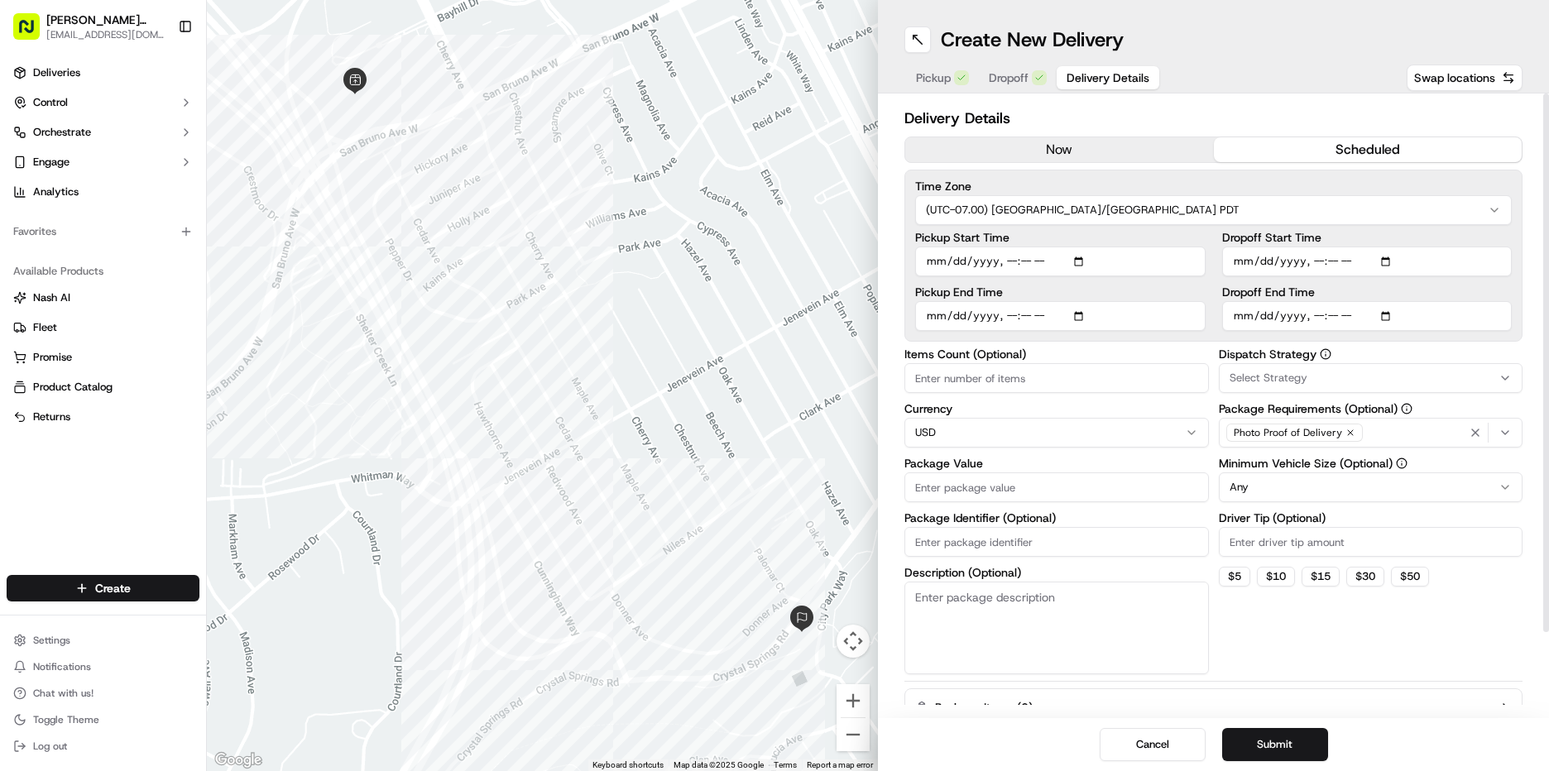
click at [1008, 317] on input "Pickup End Time" at bounding box center [1060, 316] width 290 height 30
type input "[DATE]T08:10"
click at [1246, 261] on input "Dropoff Start Time" at bounding box center [1367, 262] width 290 height 30
click at [1313, 261] on input "Dropoff Start Time" at bounding box center [1367, 262] width 290 height 30
type input "[DATE]T08:00"
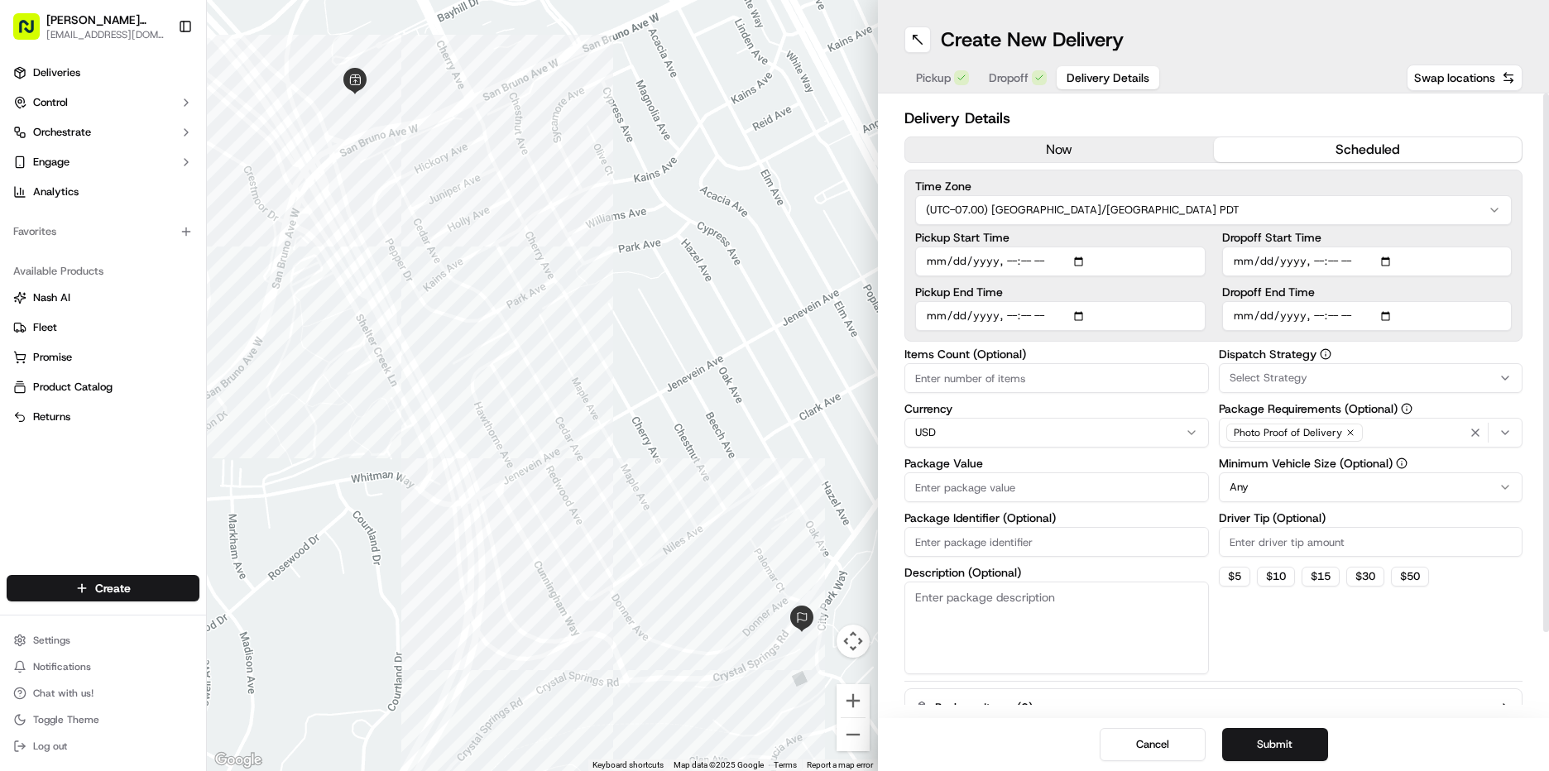
click at [1239, 315] on input "Dropoff End Time" at bounding box center [1367, 316] width 290 height 30
click at [1260, 317] on input "Dropoff End Time" at bounding box center [1367, 316] width 290 height 30
click at [1310, 319] on input "Dropoff End Time" at bounding box center [1367, 316] width 290 height 30
click at [1330, 317] on input "Dropoff End Time" at bounding box center [1367, 316] width 290 height 30
type input "[DATE]T08:30"
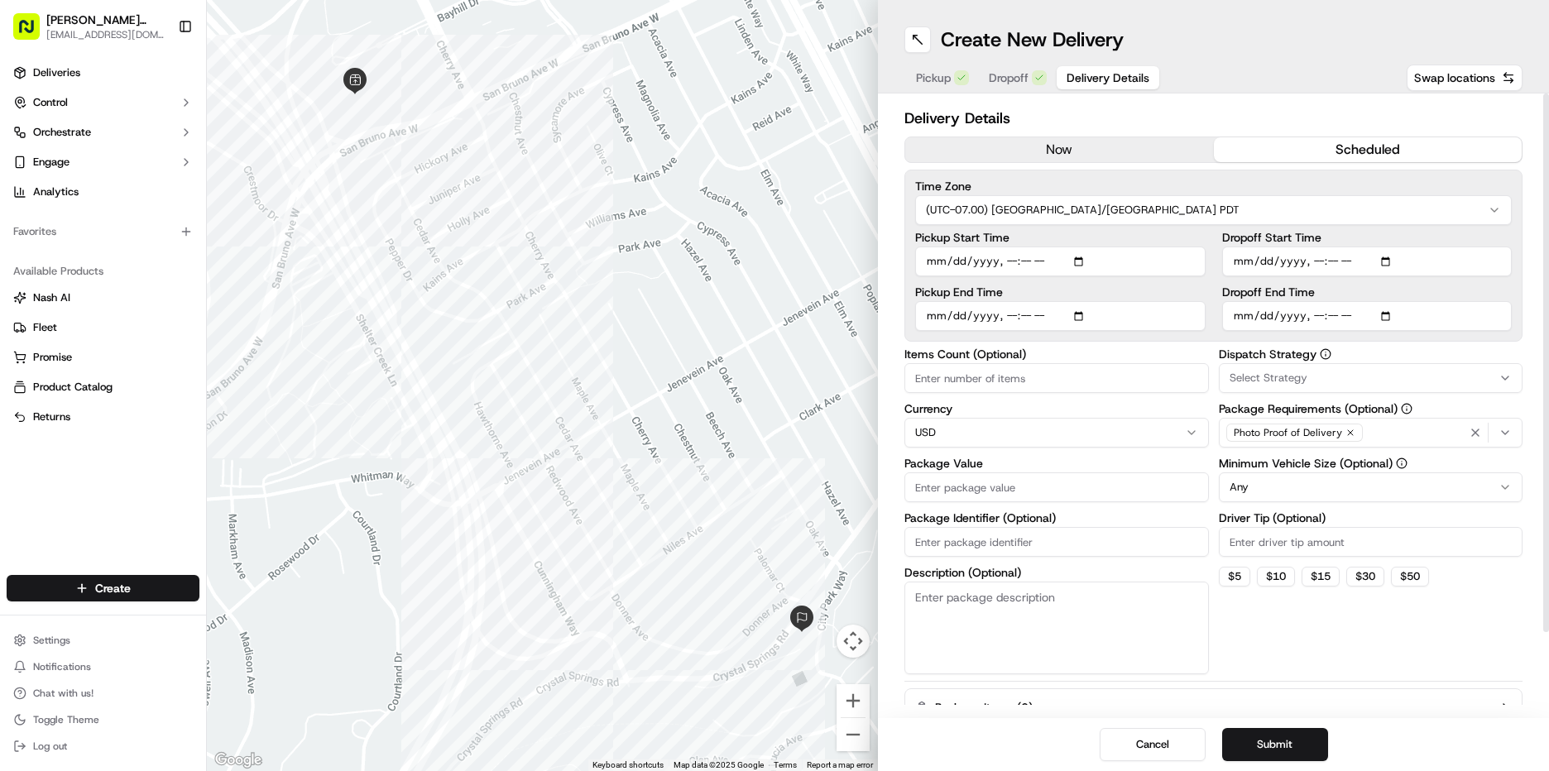
click at [1302, 376] on span "Select Strategy" at bounding box center [1269, 378] width 78 height 15
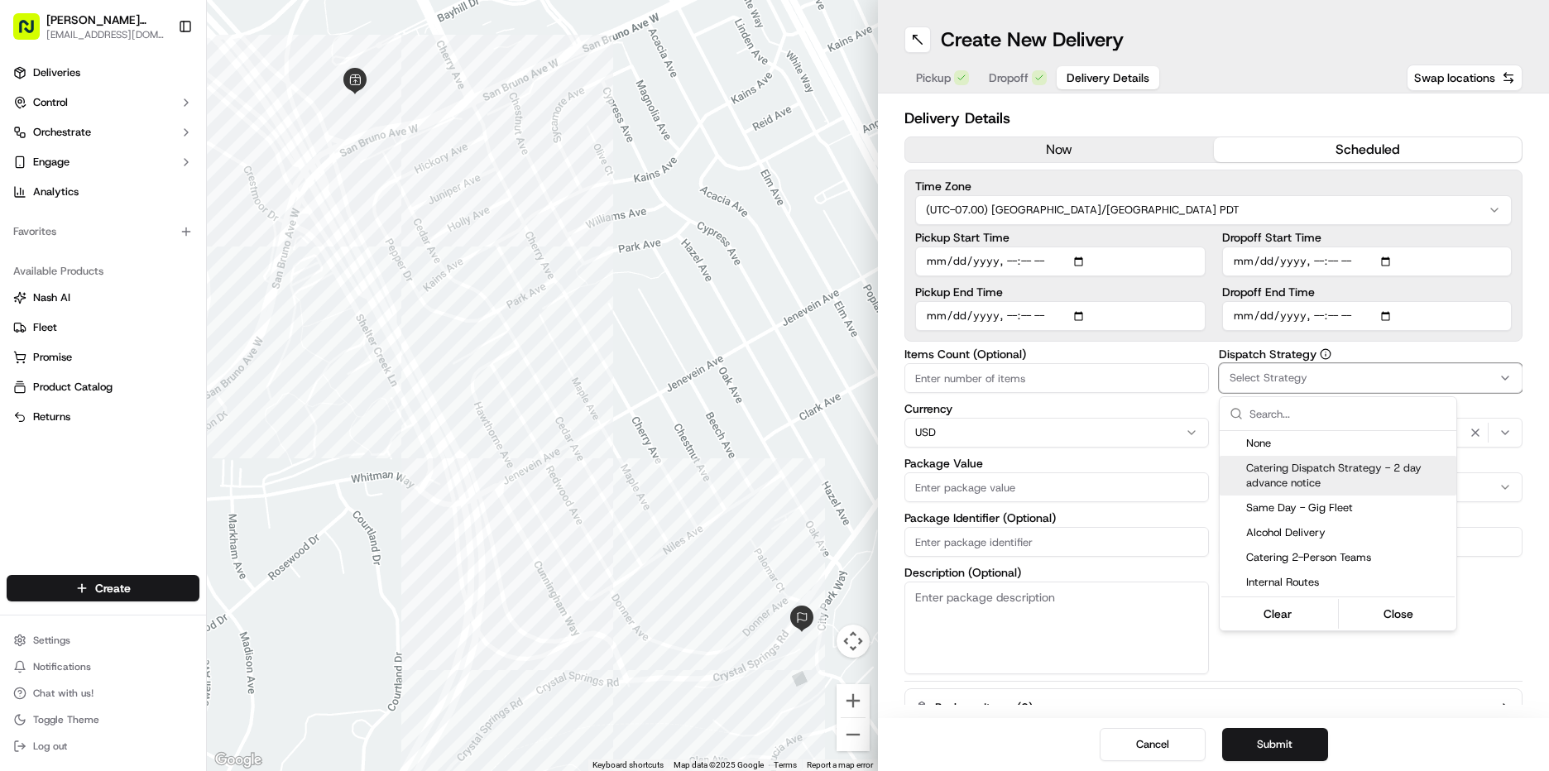
click at [1301, 478] on span "Catering Dispatch Strategy - 2 day advance notice" at bounding box center [1348, 476] width 204 height 30
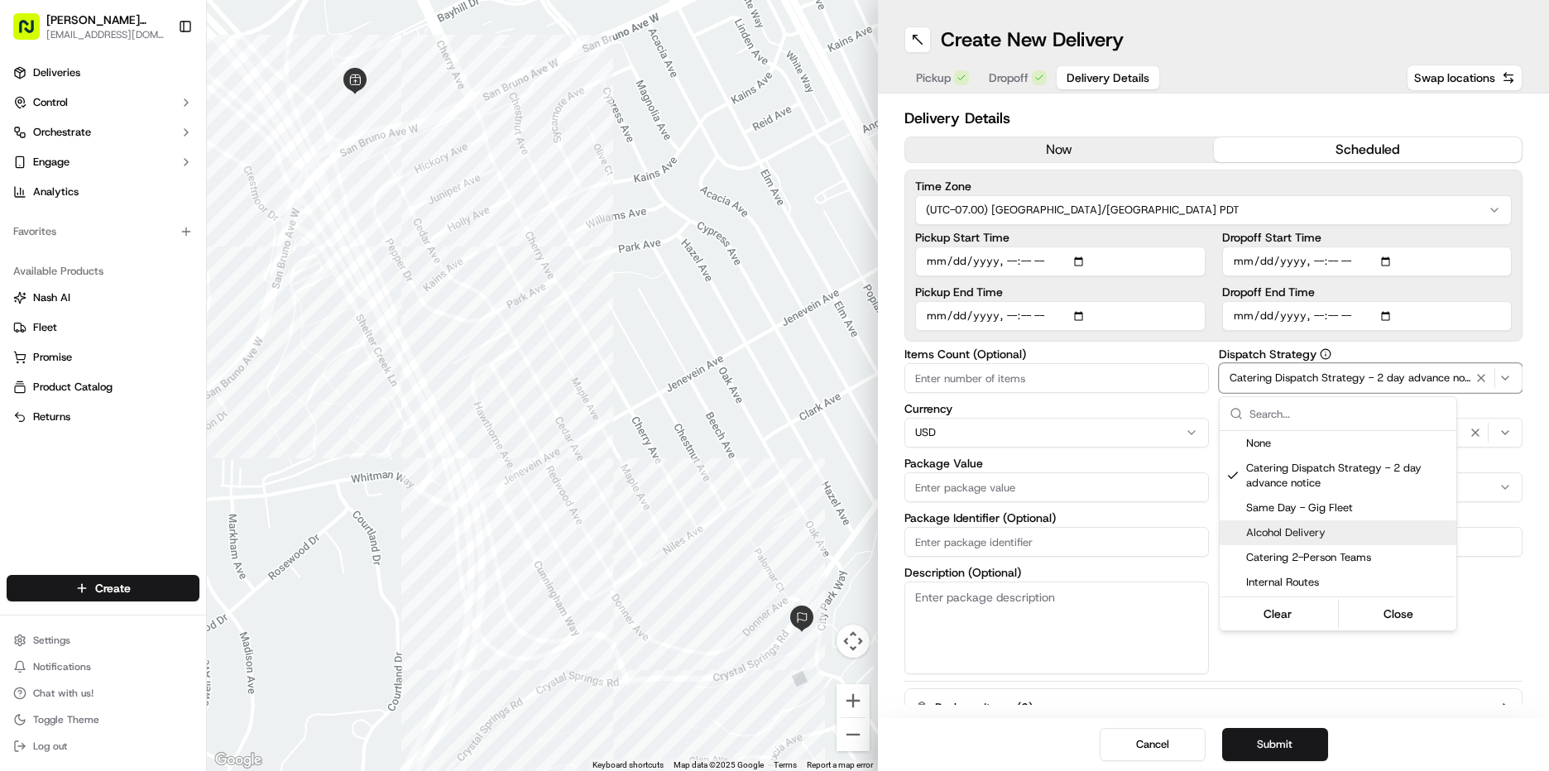
click at [1483, 652] on html "[PERSON_NAME] Markets [EMAIL_ADDRESS][DOMAIN_NAME] Toggle Sidebar Deliveries Co…" at bounding box center [774, 385] width 1549 height 771
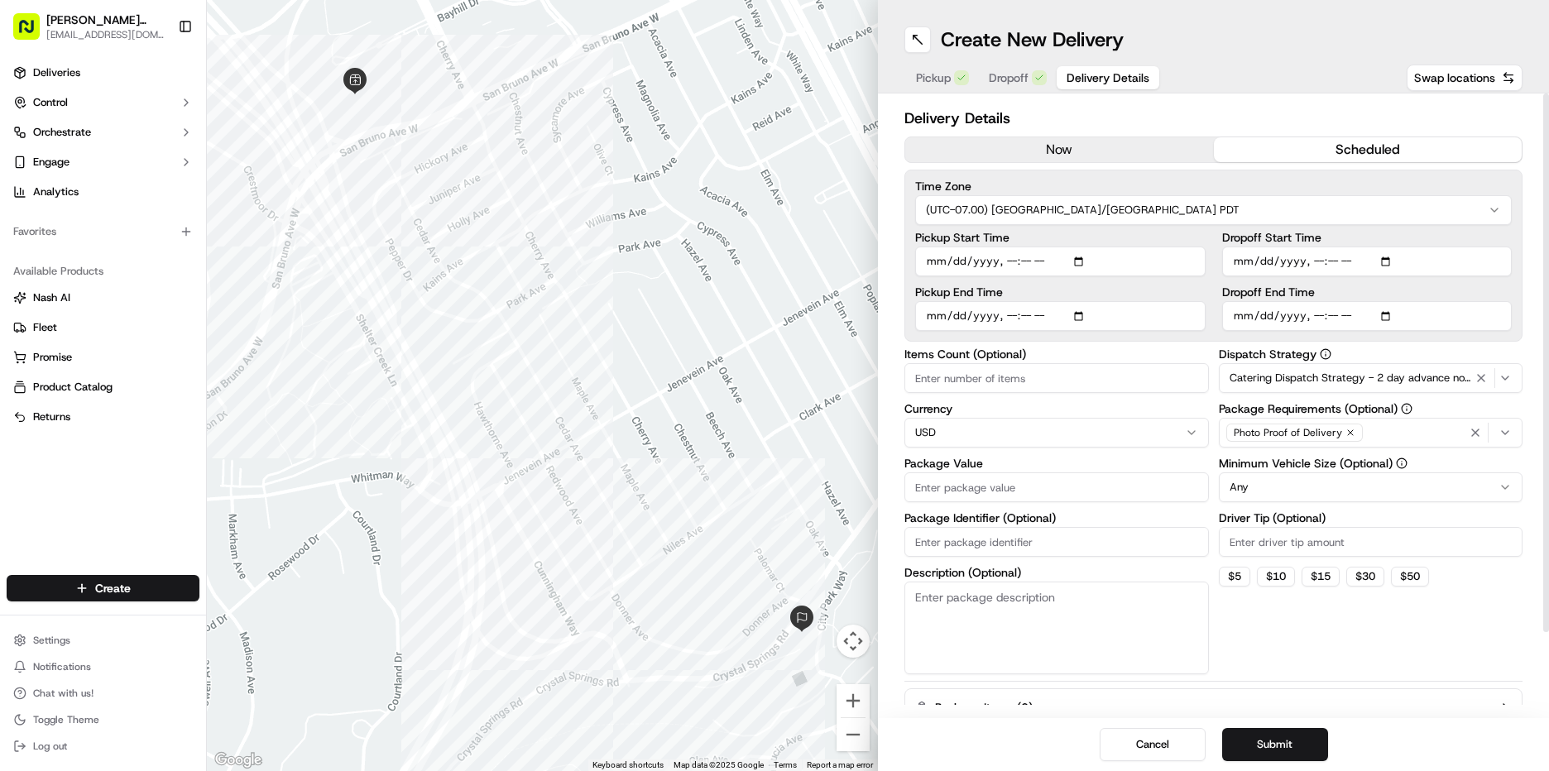
click at [1331, 491] on html "[PERSON_NAME] Markets [EMAIL_ADDRESS][DOMAIN_NAME] Toggle Sidebar Deliveries Co…" at bounding box center [774, 385] width 1549 height 771
click at [1311, 544] on input "Driver Tip (Optional)" at bounding box center [1371, 542] width 304 height 30
type input "8.35"
click at [993, 494] on input "Package Value" at bounding box center [1056, 487] width 304 height 30
type input "127"
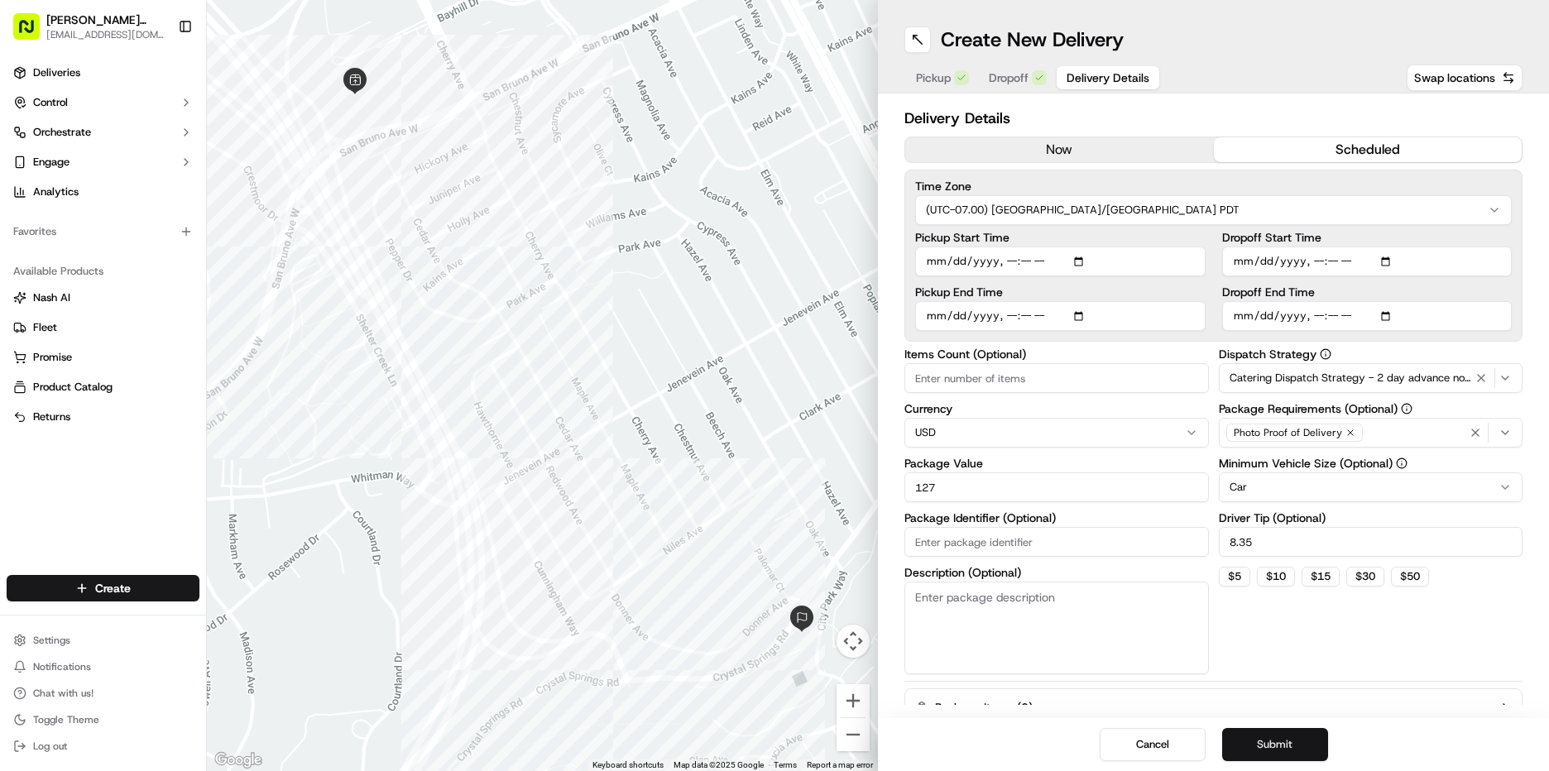
click at [1293, 743] on button "Submit" at bounding box center [1275, 744] width 106 height 33
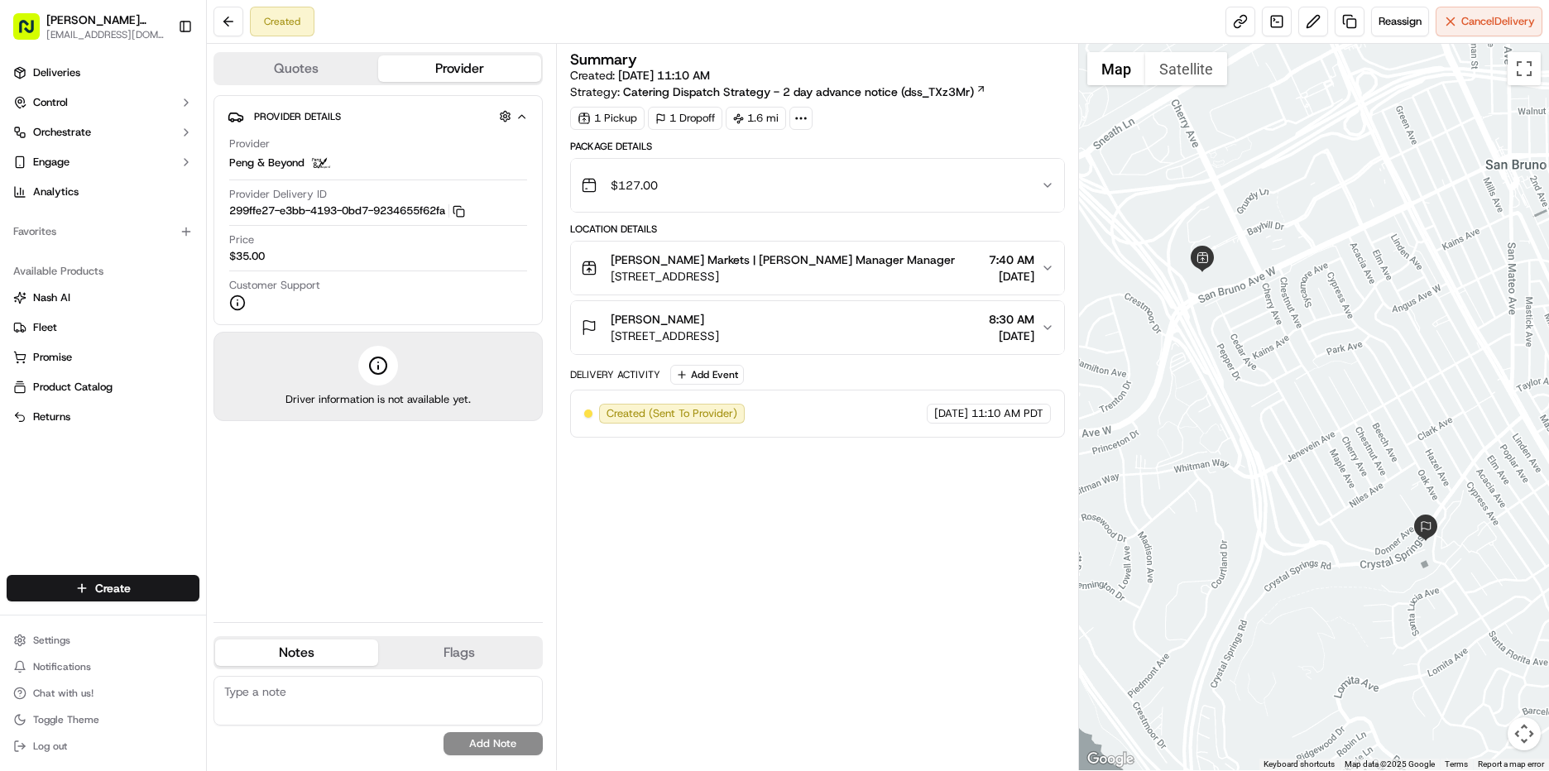
click at [424, 459] on div "Provider Details Hidden ( 4 ) Provider Peng & Beyond Provider Delivery ID 299ff…" at bounding box center [377, 352] width 329 height 514
click at [70, 76] on span "Deliveries" at bounding box center [56, 72] width 47 height 15
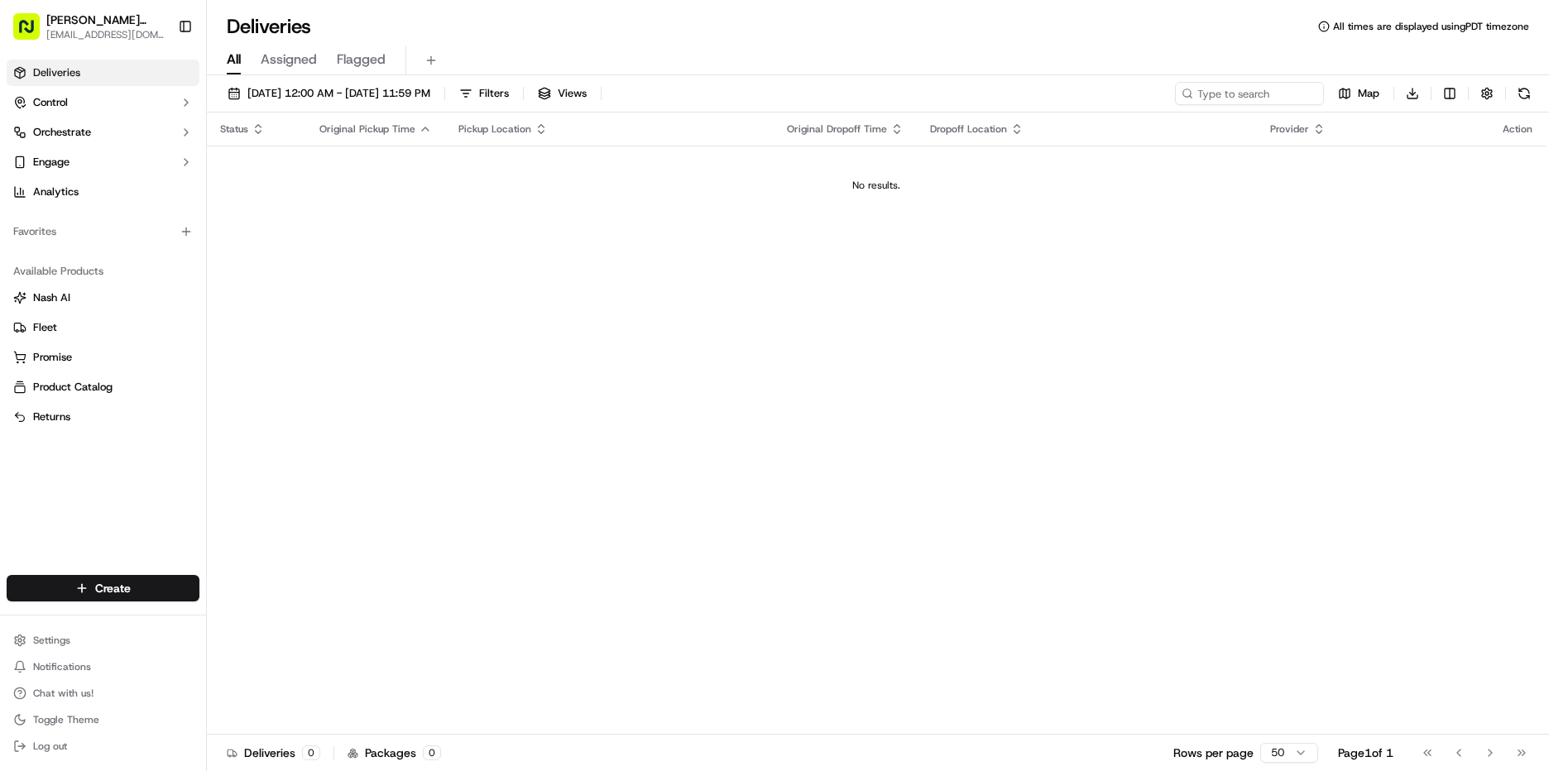
click at [68, 68] on span "Deliveries" at bounding box center [56, 72] width 47 height 15
click at [89, 70] on link "Deliveries" at bounding box center [103, 73] width 193 height 26
click at [354, 102] on button "[DATE] 12:00 AM - [DATE] 11:59 PM" at bounding box center [329, 93] width 218 height 23
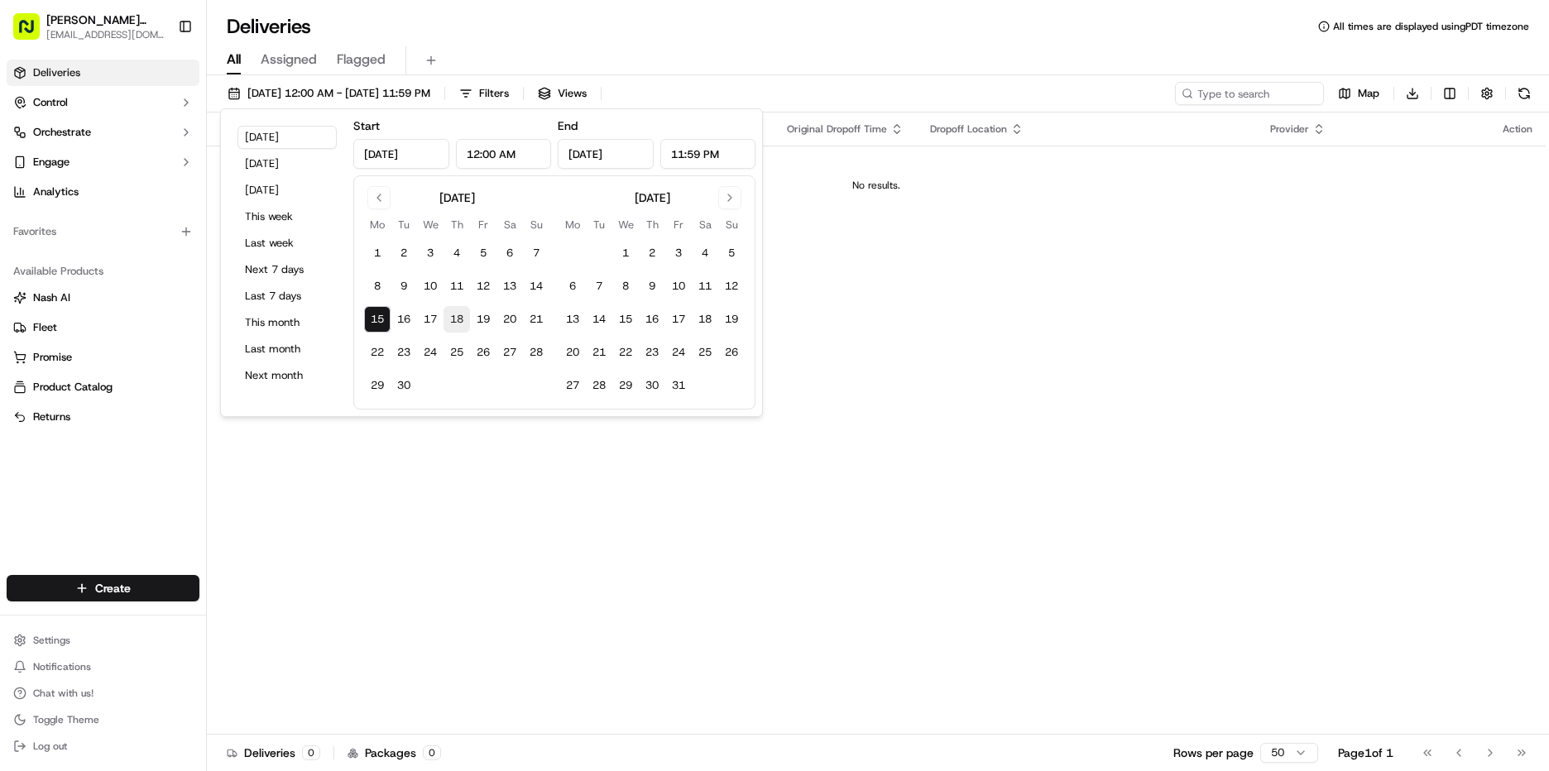
click at [455, 320] on button "18" at bounding box center [456, 319] width 26 height 26
type input "[DATE]"
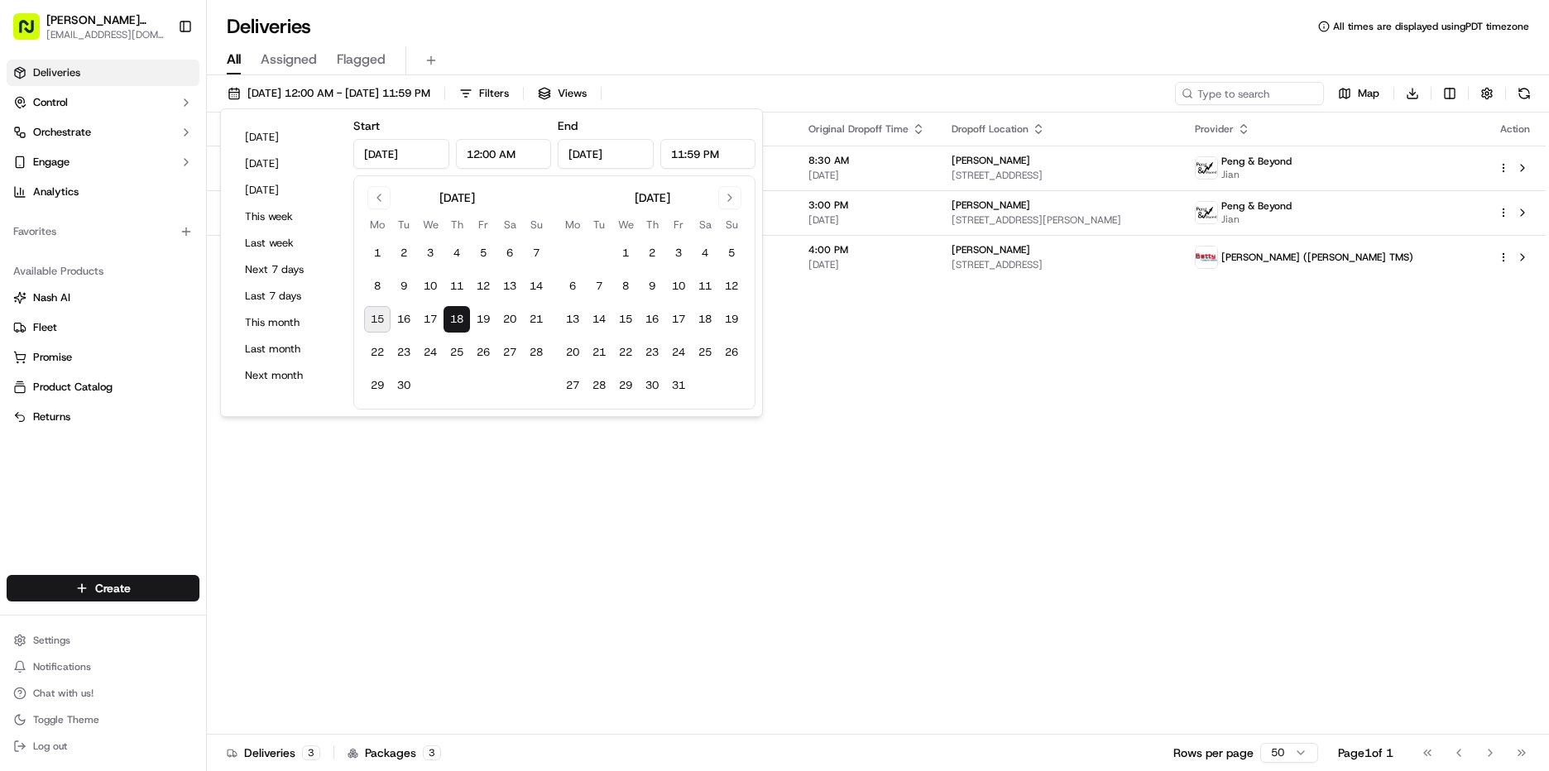
click at [1191, 357] on div "Status Original Pickup Time Pickup Location Original Dropoff Time Dropoff Locat…" at bounding box center [876, 424] width 1339 height 622
